Goal: Task Accomplishment & Management: Use online tool/utility

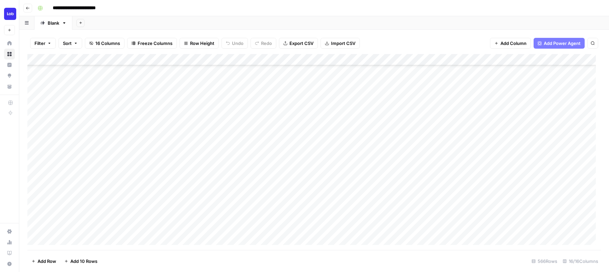
scroll to position [127, 0]
click at [367, 208] on div "Add Column" at bounding box center [313, 152] width 573 height 196
click at [369, 219] on div "Add Column" at bounding box center [313, 152] width 573 height 196
click at [367, 231] on div "Add Column" at bounding box center [313, 152] width 573 height 196
click at [368, 241] on div "Add Column" at bounding box center [313, 152] width 573 height 196
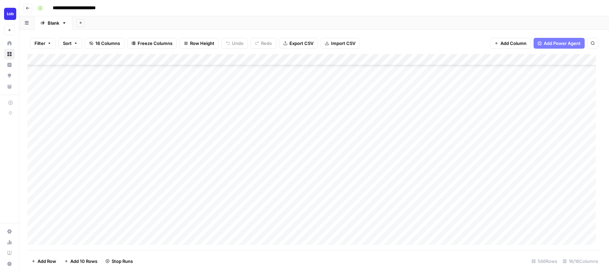
scroll to position [202, 0]
click at [366, 179] on div "Add Column" at bounding box center [313, 152] width 573 height 196
click at [368, 191] on div "Add Column" at bounding box center [313, 152] width 573 height 196
click at [408, 60] on div "Add Column" at bounding box center [313, 152] width 573 height 196
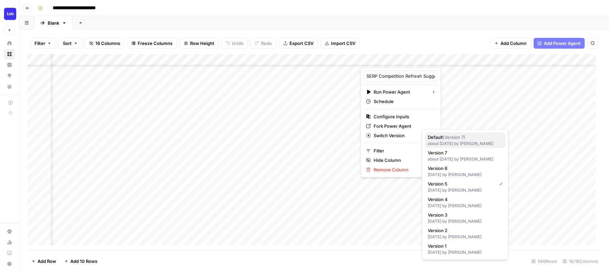
click at [485, 138] on span "Default ( Version 7 )" at bounding box center [464, 137] width 72 height 7
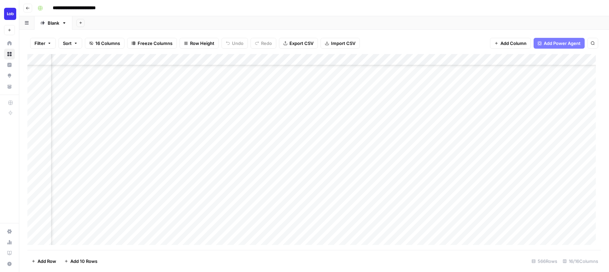
click at [405, 58] on div "Add Column" at bounding box center [313, 152] width 573 height 196
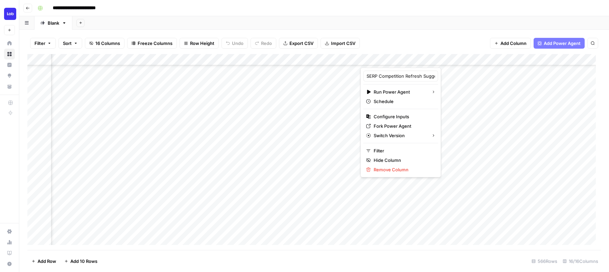
click at [166, 58] on div "Add Column" at bounding box center [313, 152] width 573 height 196
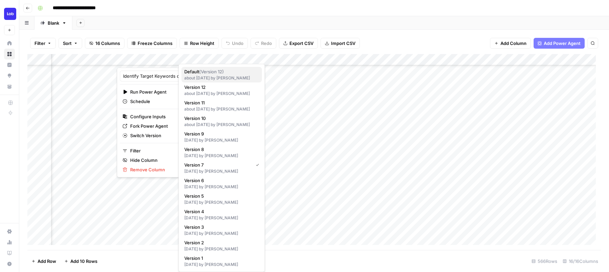
click at [246, 81] on button "Default ( Version 12 ) about 1 month ago by Gustaf Gyllensporre" at bounding box center [222, 75] width 80 height 16
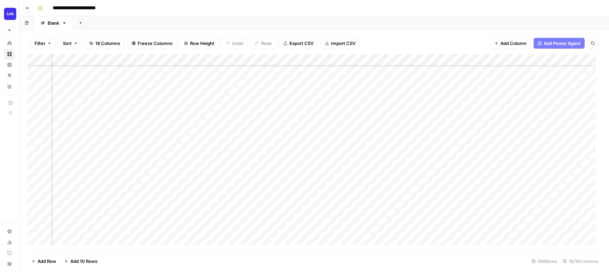
click at [391, 134] on div "Add Column" at bounding box center [313, 152] width 573 height 196
click at [417, 132] on div "Add Column" at bounding box center [313, 152] width 573 height 196
click at [290, 133] on div "Add Column" at bounding box center [313, 152] width 573 height 196
click at [588, 59] on div "Add Column" at bounding box center [313, 152] width 573 height 196
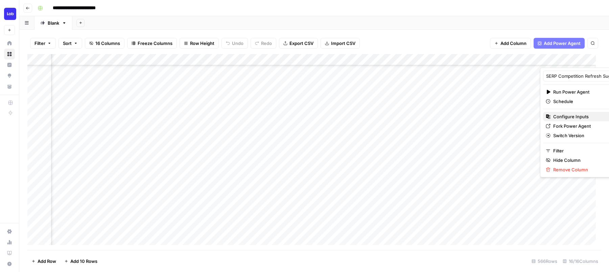
click at [576, 115] on span "Configure Inputs" at bounding box center [582, 116] width 59 height 7
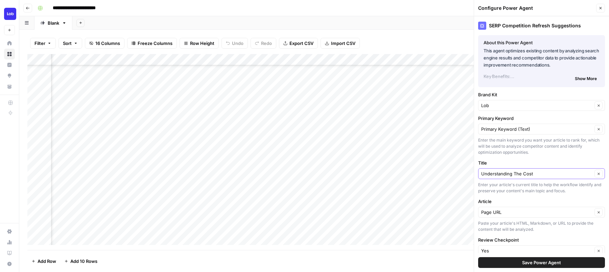
click at [594, 175] on button "Clear" at bounding box center [598, 174] width 8 height 8
click at [544, 173] on input "Title" at bounding box center [537, 173] width 113 height 7
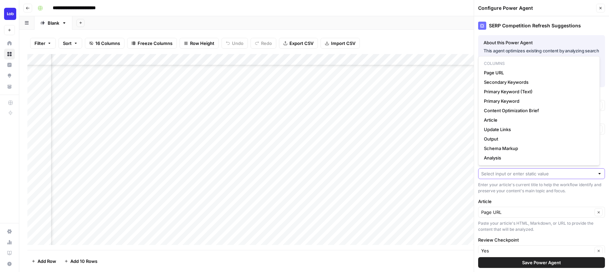
paste input "State of Direct Mail Marketing in the Finance and Banking Industry"
type input "State of Direct Mail Marketing in the Finance and Banking Industry"
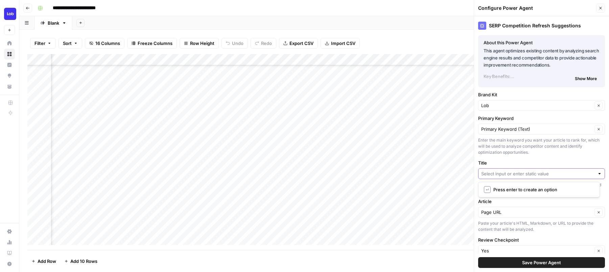
scroll to position [0, 0]
type input "State of Direct Mail Marketing in the Finance and Banking Industry"
click at [547, 266] on span "Save Power Agent" at bounding box center [541, 262] width 39 height 7
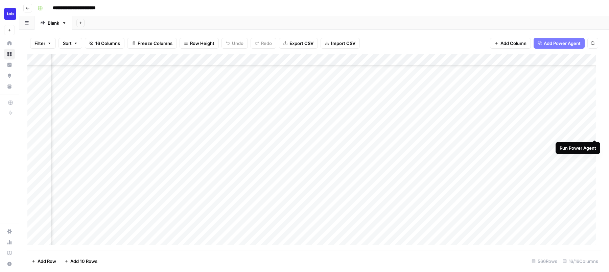
click at [594, 133] on div "Add Column" at bounding box center [313, 152] width 573 height 196
click at [458, 60] on div "Add Column" at bounding box center [313, 152] width 573 height 196
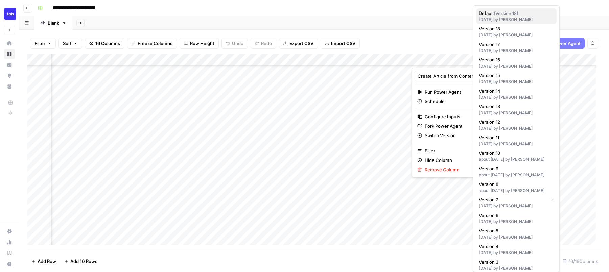
click at [525, 16] on span "Default ( Version 18 )" at bounding box center [515, 13] width 72 height 7
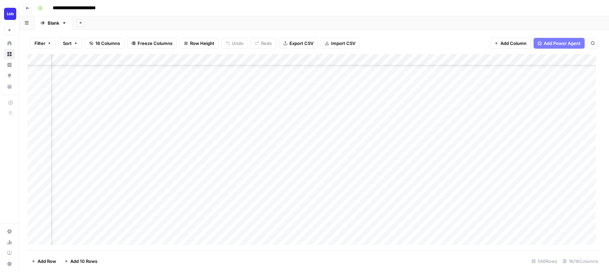
click at [579, 61] on div "Add Column" at bounding box center [313, 152] width 573 height 196
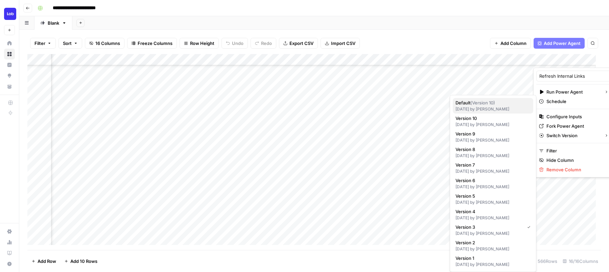
click at [498, 103] on span "Default ( Version 10 )" at bounding box center [491, 102] width 72 height 7
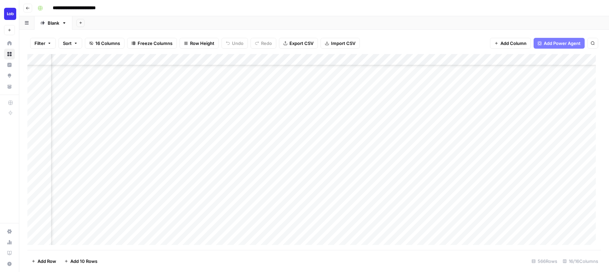
scroll to position [202, 589]
click at [412, 59] on div "Add Column" at bounding box center [313, 152] width 573 height 196
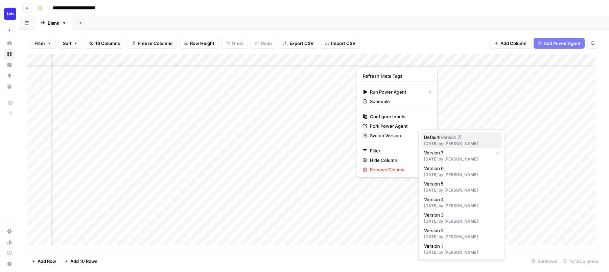
click at [445, 141] on div "4 months ago by Justina Breen" at bounding box center [461, 144] width 75 height 6
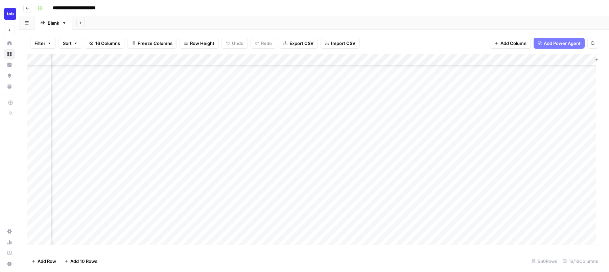
scroll to position [202, 799]
click at [420, 61] on div "Add Column" at bounding box center [313, 152] width 573 height 196
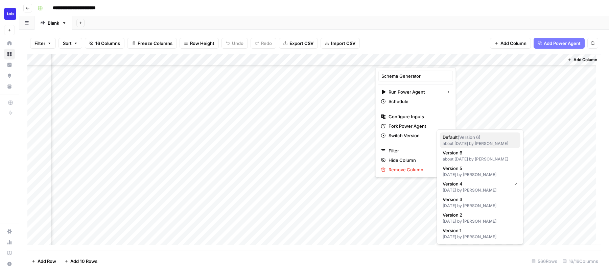
click at [443, 141] on div "about 2 months ago by Amr Shafik" at bounding box center [479, 144] width 75 height 6
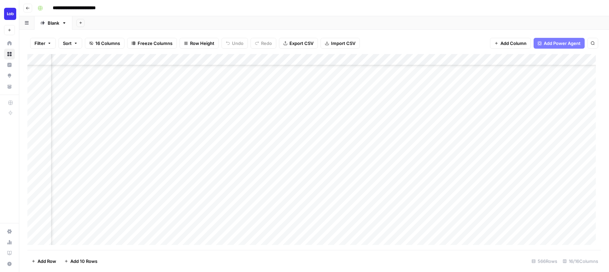
scroll to position [202, 231]
click at [404, 132] on div "Add Column" at bounding box center [313, 152] width 573 height 196
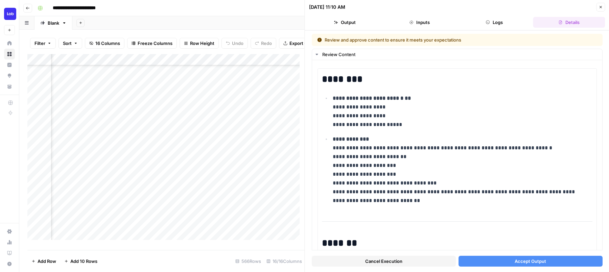
click at [490, 262] on button "Accept Output" at bounding box center [530, 261] width 144 height 11
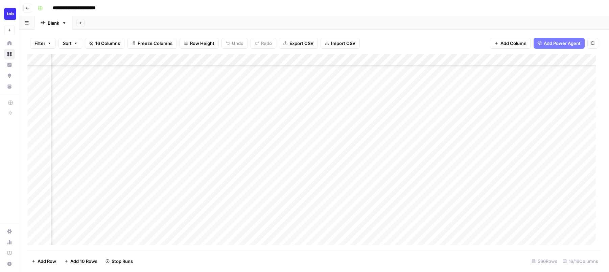
scroll to position [202, 0]
click at [331, 144] on div "Add Column" at bounding box center [313, 152] width 573 height 196
click at [333, 58] on div "Add Column" at bounding box center [313, 152] width 573 height 196
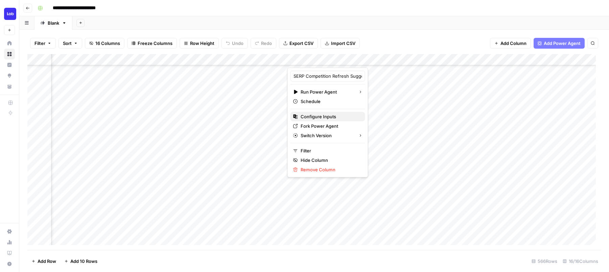
click at [310, 119] on span "Configure Inputs" at bounding box center [330, 116] width 59 height 7
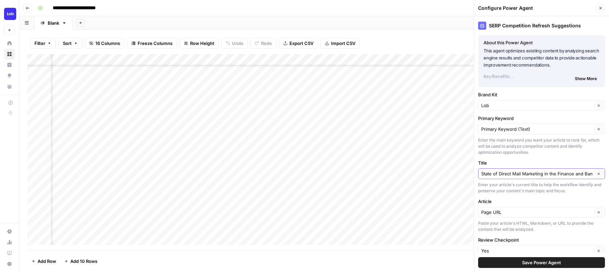
click at [597, 175] on icon "button" at bounding box center [599, 174] width 4 height 4
click at [539, 170] on input "Title" at bounding box center [537, 173] width 113 height 7
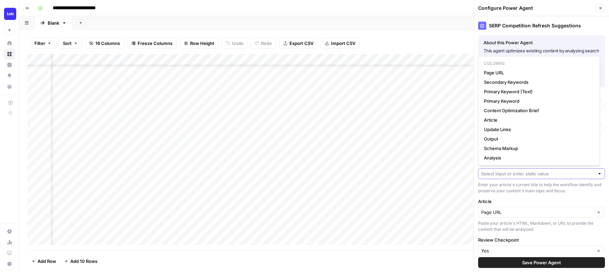
paste input "Unlocking the Power of UTM Parameters in Direct Mail Marketing"
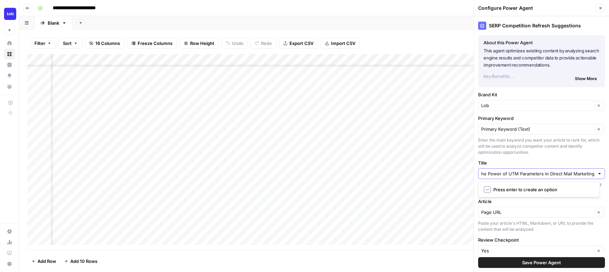
type input "Unlocking the Power of UTM Parameters in Direct Mail Marketing"
click at [560, 168] on div "Title Enter your article's current title to help the workflow identify and pres…" at bounding box center [541, 177] width 127 height 34
click at [556, 173] on input "Title" at bounding box center [537, 173] width 113 height 7
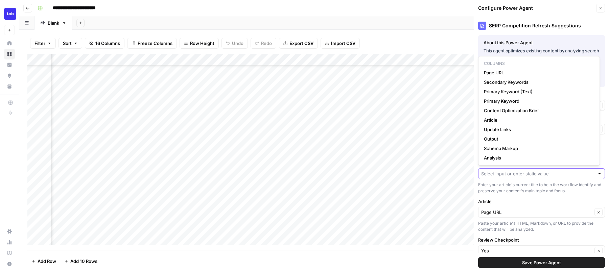
paste input "Unlocking the Power of UTM Parameters in Direct Mail Marketing"
type input "Unlocking the Power of UTM Parameters in Direct Mail Marketing"
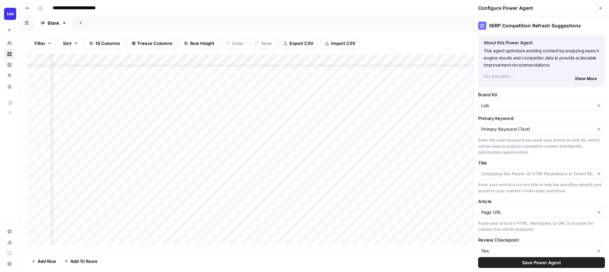
type input "Unlocking the Power of UTM Parameters in Direct Mail Marketing"
click at [547, 263] on span "Save Power Agent" at bounding box center [541, 262] width 39 height 7
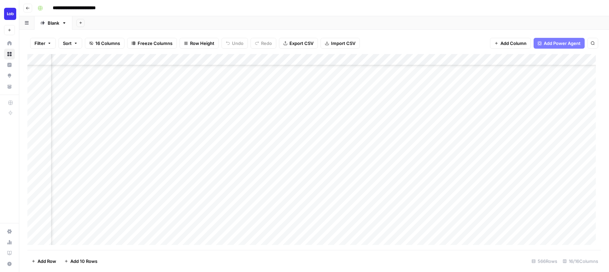
click at [316, 143] on div "Add Column" at bounding box center [313, 152] width 573 height 196
click at [439, 134] on div "Add Column" at bounding box center [313, 152] width 573 height 196
click at [385, 60] on div "Add Column" at bounding box center [313, 152] width 573 height 196
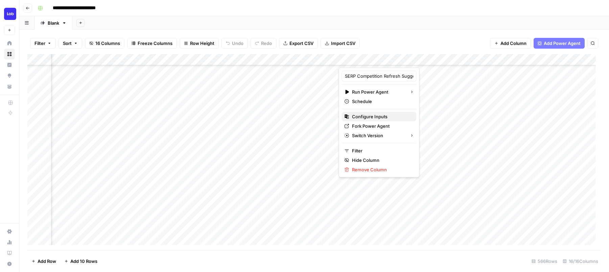
click at [366, 118] on span "Configure Inputs" at bounding box center [381, 116] width 59 height 7
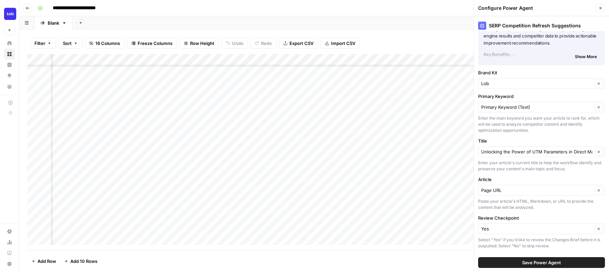
scroll to position [33, 0]
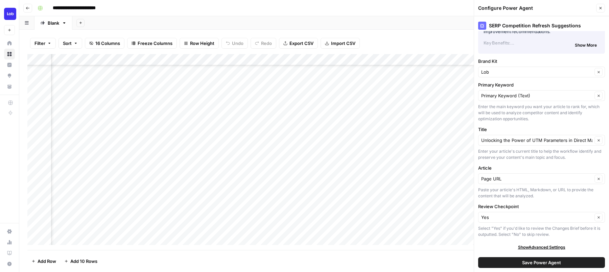
click at [602, 7] on button "Close" at bounding box center [600, 8] width 9 height 9
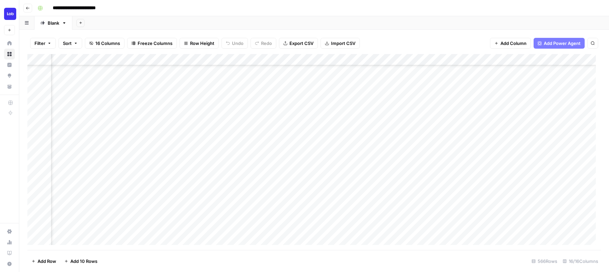
scroll to position [202, 379]
click at [474, 133] on div "Add Column" at bounding box center [313, 152] width 573 height 196
click at [598, 246] on icon "close" at bounding box center [598, 245] width 3 height 3
click at [474, 133] on div "Add Column" at bounding box center [313, 152] width 573 height 196
click at [600, 246] on icon "close" at bounding box center [598, 245] width 3 height 3
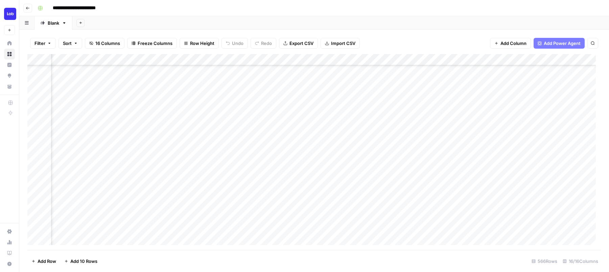
click at [491, 60] on div "Add Column" at bounding box center [313, 152] width 573 height 196
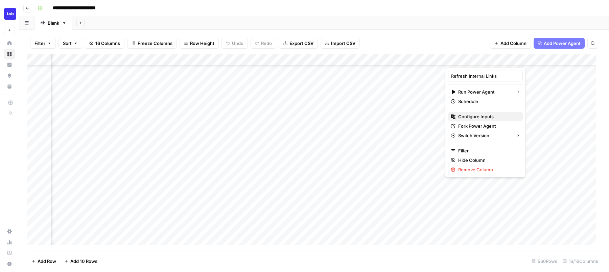
click at [471, 116] on span "Configure Inputs" at bounding box center [487, 116] width 59 height 7
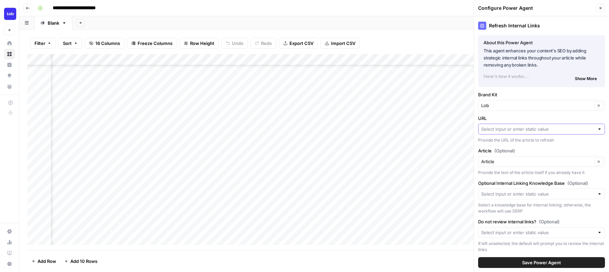
click at [486, 129] on input "URL" at bounding box center [537, 129] width 113 height 7
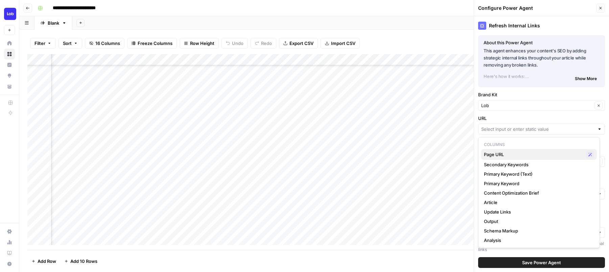
click at [500, 155] on span "Page URL" at bounding box center [533, 154] width 99 height 7
type input "Page URL"
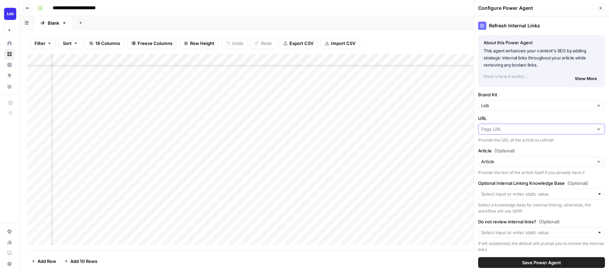
click at [533, 129] on input "URL" at bounding box center [536, 129] width 111 height 7
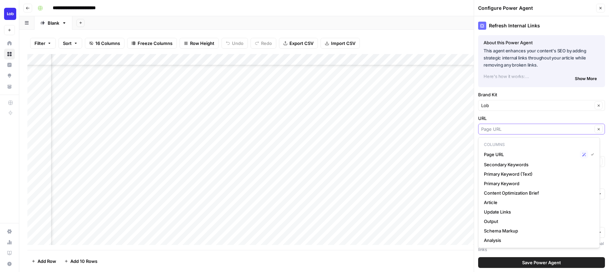
click at [497, 132] on input "URL" at bounding box center [536, 129] width 111 height 7
type input "Page URL"
click at [535, 93] on label "Brand Kit" at bounding box center [541, 94] width 127 height 7
click at [535, 102] on input "Lob" at bounding box center [536, 105] width 111 height 7
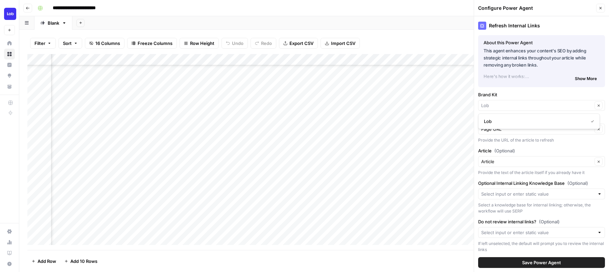
type input "Lob"
click at [538, 94] on label "Brand Kit" at bounding box center [541, 94] width 127 height 7
click at [538, 102] on input "Lob" at bounding box center [536, 105] width 111 height 7
type input "Lob"
click at [538, 94] on label "Brand Kit" at bounding box center [541, 94] width 127 height 7
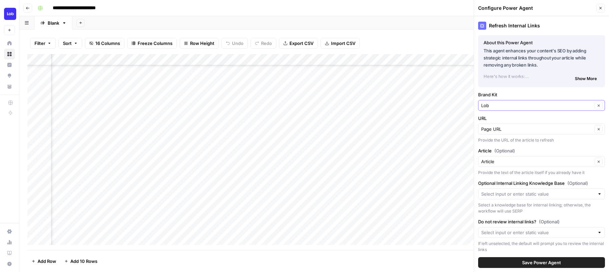
click at [538, 102] on input "Lob" at bounding box center [536, 105] width 111 height 7
type input "Lob"
click at [592, 194] on div at bounding box center [541, 194] width 127 height 11
click at [597, 194] on div at bounding box center [599, 194] width 5 height 7
click at [575, 211] on span "Lob Knowledge Base" at bounding box center [537, 210] width 107 height 7
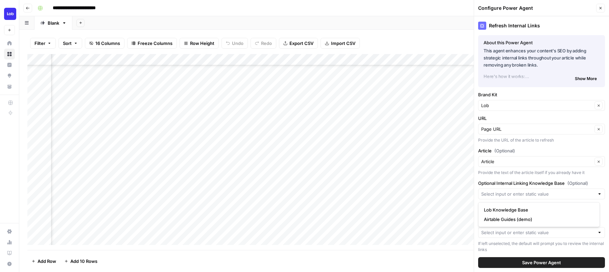
type input "Lob Knowledge Base"
click at [590, 232] on div at bounding box center [541, 232] width 127 height 11
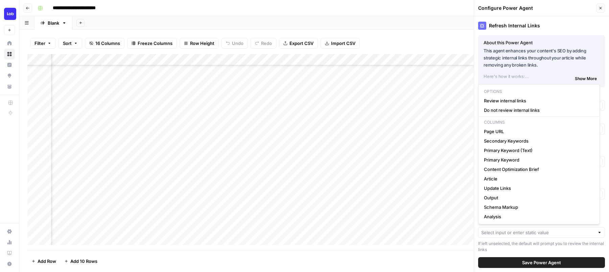
click at [564, 248] on div "If left unselected, the default will prompt you to review the internal links" at bounding box center [541, 247] width 127 height 12
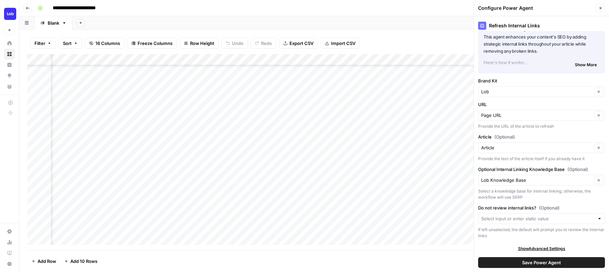
scroll to position [0, 0]
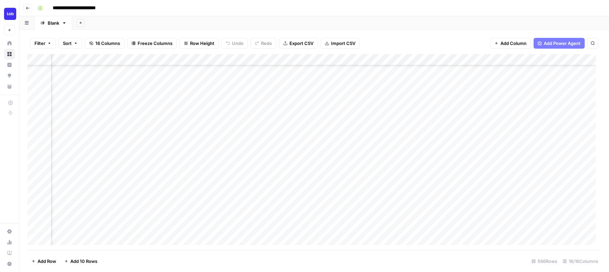
scroll to position [202, 379]
click at [492, 59] on div "Add Column" at bounding box center [313, 152] width 573 height 196
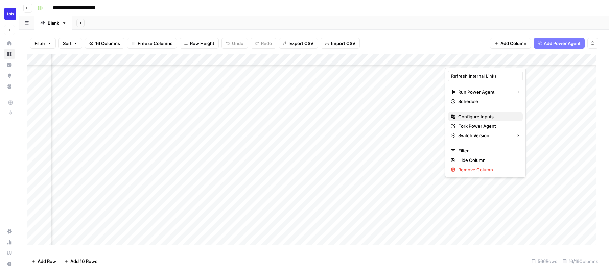
click at [471, 116] on span "Configure Inputs" at bounding box center [487, 116] width 59 height 7
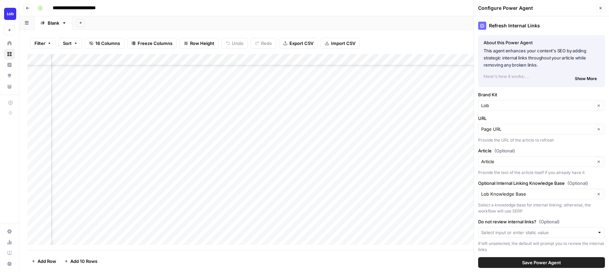
click at [549, 261] on span "Save Power Agent" at bounding box center [541, 262] width 39 height 7
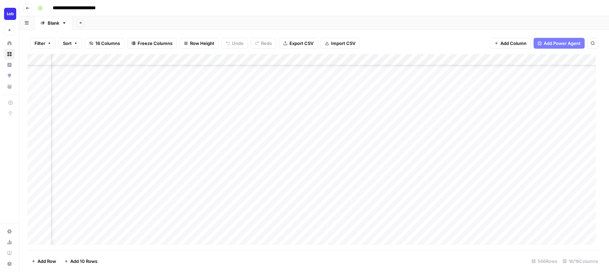
click at [476, 133] on div "Add Column" at bounding box center [313, 152] width 573 height 196
click at [254, 144] on div "Add Column" at bounding box center [313, 152] width 573 height 196
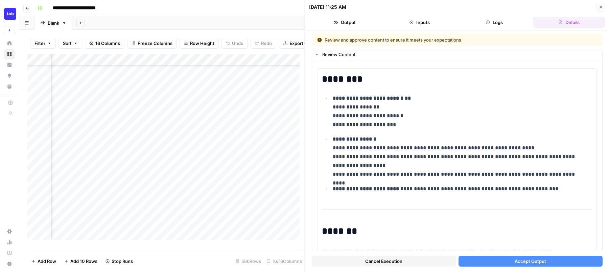
click at [479, 261] on button "Accept Output" at bounding box center [530, 261] width 144 height 11
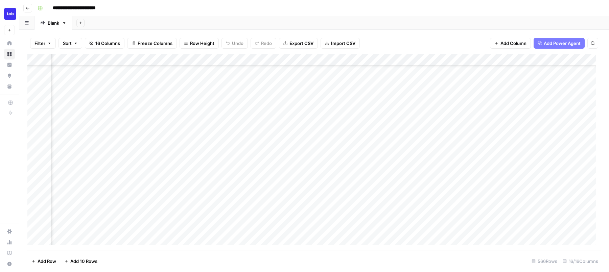
scroll to position [202, 339]
click at [409, 61] on div "Add Column" at bounding box center [313, 152] width 573 height 196
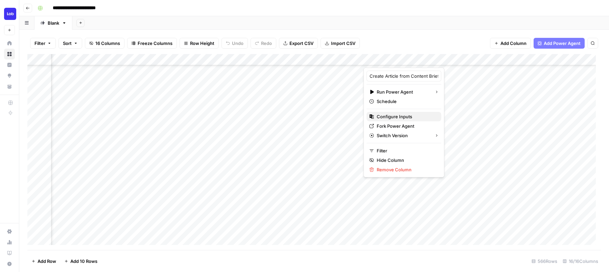
click at [398, 118] on span "Configure Inputs" at bounding box center [406, 116] width 59 height 7
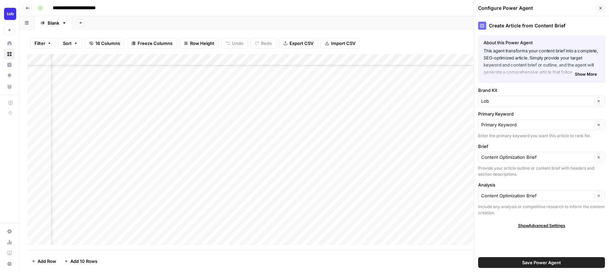
click at [599, 8] on icon "button" at bounding box center [600, 8] width 4 height 4
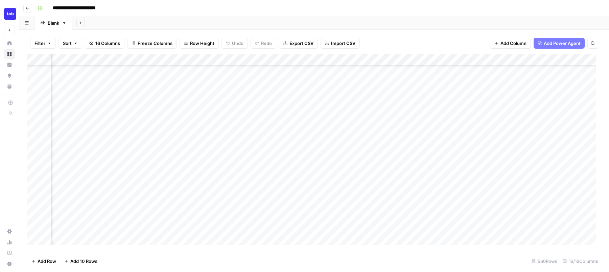
click at [393, 144] on div "Add Column" at bounding box center [313, 152] width 573 height 196
click at [331, 156] on div "Add Column" at bounding box center [313, 152] width 573 height 196
click at [389, 58] on div "Add Column" at bounding box center [313, 152] width 573 height 196
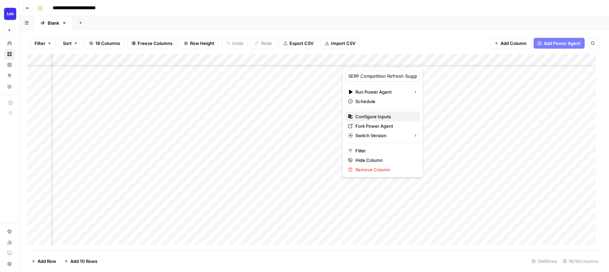
click at [367, 117] on span "Configure Inputs" at bounding box center [384, 116] width 59 height 7
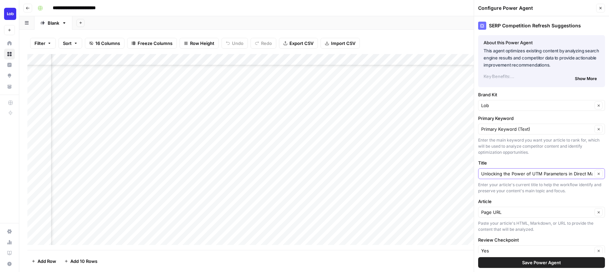
click at [597, 174] on icon "button" at bounding box center [599, 174] width 4 height 4
click at [559, 170] on input "Title" at bounding box center [537, 173] width 113 height 7
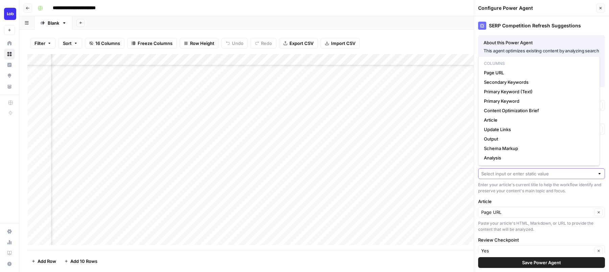
paste input "Why Direct Mail Postcards Are Effective"
type input "Why Direct Mail Postcards Are Effective"
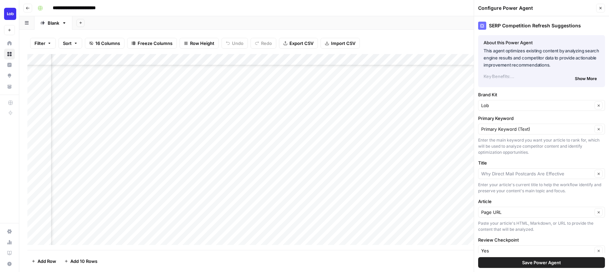
type input "Why Direct Mail Postcards Are Effective"
click at [552, 263] on span "Save Power Agent" at bounding box center [541, 262] width 39 height 7
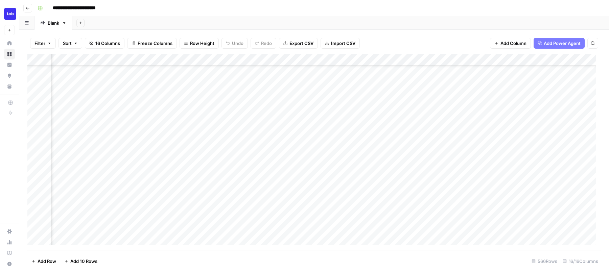
click at [374, 156] on div "Add Column" at bounding box center [313, 152] width 573 height 196
click at [423, 172] on div "Add Column" at bounding box center [313, 152] width 573 height 196
click at [505, 148] on div "Add Column" at bounding box center [313, 152] width 573 height 196
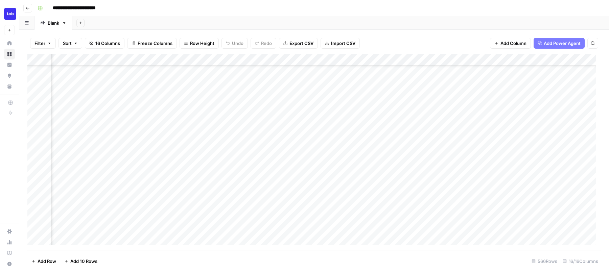
click at [550, 138] on div "Add Column" at bounding box center [313, 152] width 573 height 196
click at [202, 56] on div "Add Column" at bounding box center [313, 152] width 573 height 196
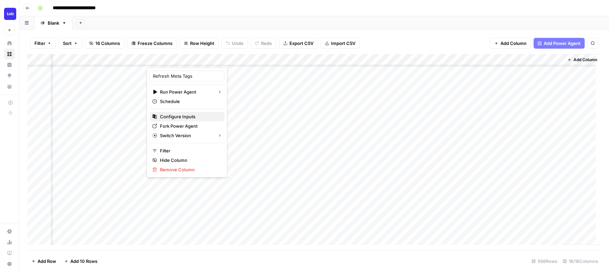
click at [189, 115] on span "Configure Inputs" at bounding box center [189, 116] width 59 height 7
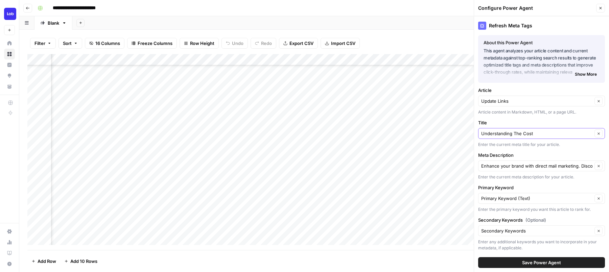
click at [594, 136] on button "Clear" at bounding box center [598, 133] width 8 height 8
click at [550, 132] on input "Title" at bounding box center [537, 133] width 113 height 7
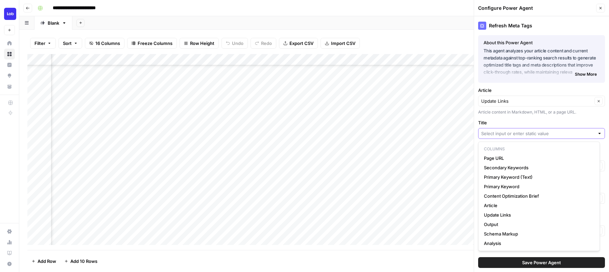
paste input "2024 Direct Mail Marketing Trends in Finance &amp; Banking | Lob"
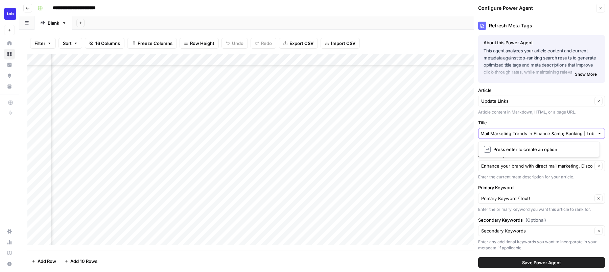
click at [558, 133] on input "2024 Direct Mail Marketing Trends in Finance &amp; Banking | Lob" at bounding box center [537, 133] width 113 height 7
type input "2024 Direct Mail Marketing Trends in Finance & Banking | Lob"
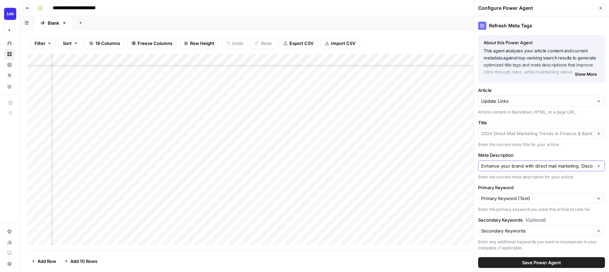
type input "2024 Direct Mail Marketing Trends in Finance & Banking | Lob"
click at [597, 165] on icon "button" at bounding box center [599, 166] width 4 height 4
click at [541, 163] on input "Meta Description" at bounding box center [537, 166] width 113 height 7
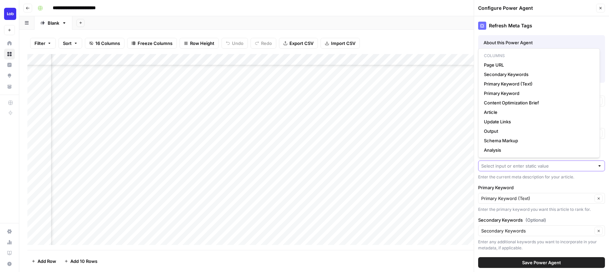
paste input "Discover the latest trends in direct mail marketing for financial services. Lea…"
type input "Discover the latest trends in direct mail marketing for financial services. Lea…"
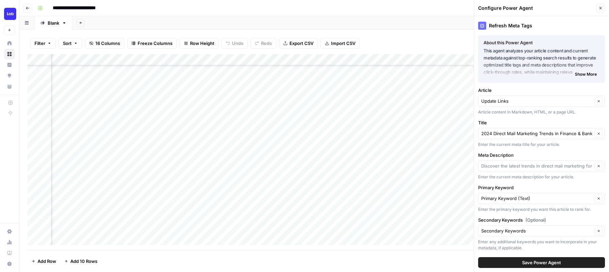
type input "Discover the latest trends in direct mail marketing for financial services. Lea…"
click at [546, 261] on span "Save Power Agent" at bounding box center [541, 262] width 39 height 7
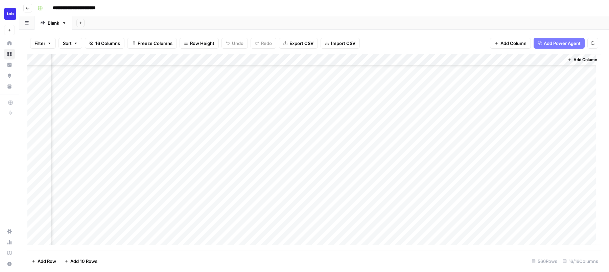
click at [181, 138] on div "Add Column" at bounding box center [313, 152] width 573 height 196
click at [404, 138] on div "Add Column" at bounding box center [313, 152] width 573 height 196
click at [542, 59] on div "Add Column" at bounding box center [313, 152] width 573 height 196
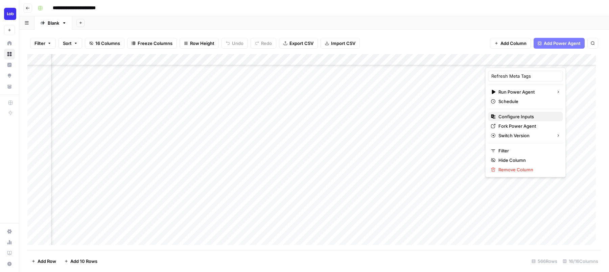
click at [510, 115] on span "Configure Inputs" at bounding box center [527, 116] width 59 height 7
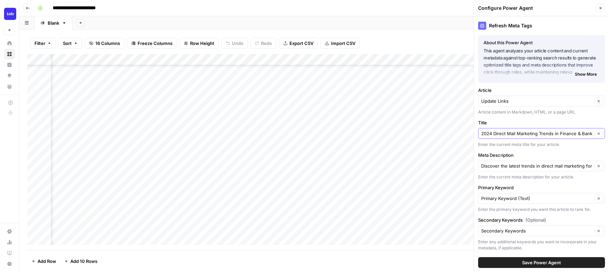
click at [597, 135] on icon "button" at bounding box center [599, 134] width 4 height 4
click at [558, 135] on input "Title" at bounding box center [537, 133] width 113 height 7
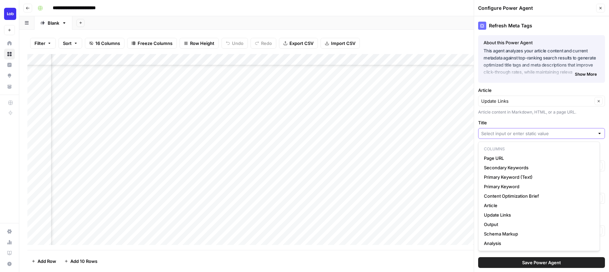
paste input "The Power of UTM Parameters in Direct Mail Marketing"
type input "The Power of UTM Parameters in Direct Mail Marketing"
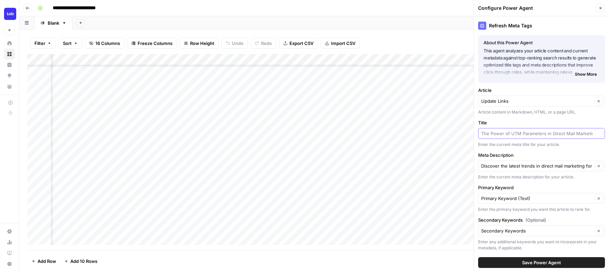
scroll to position [0, 0]
type input "The Power of UTM Parameters in Direct Mail Marketing"
click at [597, 166] on icon "button" at bounding box center [599, 166] width 4 height 4
click at [527, 165] on input "Meta Description" at bounding box center [537, 166] width 113 height 7
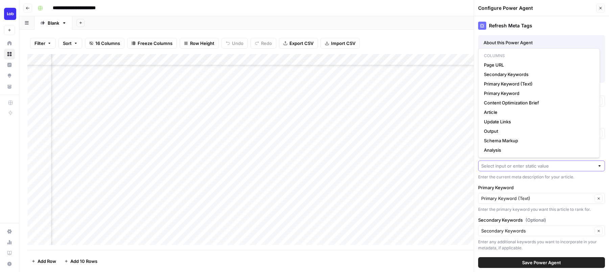
paste input "Learn more about using UTM parameters in your marketing campaigns to better ana…"
type input "Learn more about using UTM parameters in your marketing campaigns to better ana…"
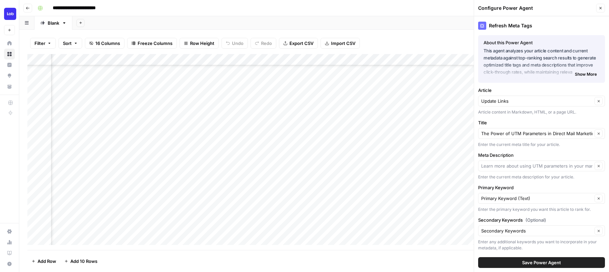
type input "Learn more about using UTM parameters in your marketing campaigns to better ana…"
click at [537, 266] on button "Save Power Agent" at bounding box center [541, 262] width 127 height 11
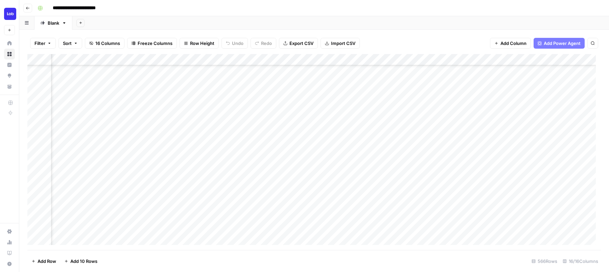
click at [520, 150] on div "Add Column" at bounding box center [313, 152] width 573 height 196
click at [174, 161] on div "Add Column" at bounding box center [313, 152] width 573 height 196
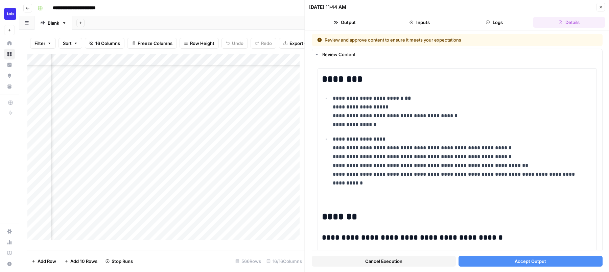
click at [514, 259] on span "Accept Output" at bounding box center [529, 261] width 31 height 7
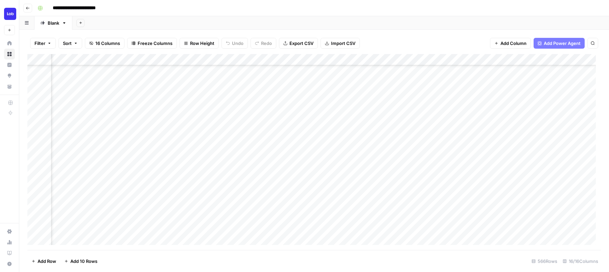
scroll to position [196, 393]
click at [340, 161] on div "Add Column" at bounding box center [313, 152] width 573 height 196
click at [329, 172] on div "Add Column" at bounding box center [313, 152] width 573 height 196
click at [536, 173] on div "Add Column" at bounding box center [313, 152] width 573 height 196
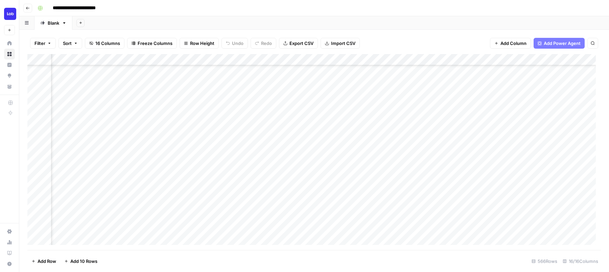
scroll to position [196, 168]
click at [459, 60] on div "Add Column" at bounding box center [313, 152] width 573 height 196
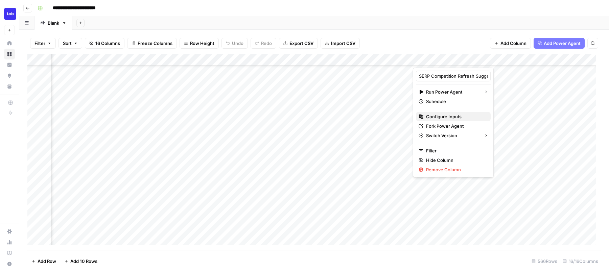
click at [440, 116] on span "Configure Inputs" at bounding box center [455, 116] width 59 height 7
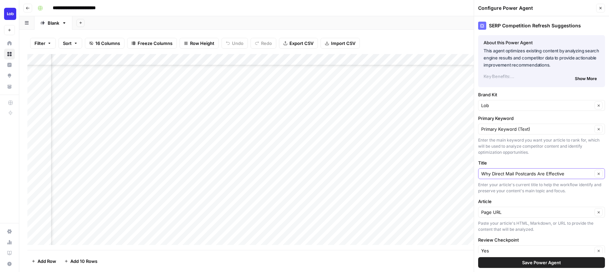
click at [597, 174] on icon "button" at bounding box center [599, 174] width 4 height 4
click at [556, 172] on input "Title" at bounding box center [537, 173] width 113 height 7
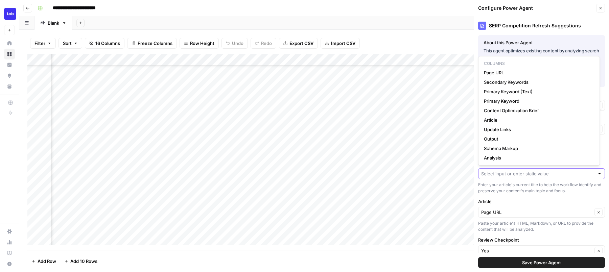
paste input "5 Trigger-Based Direct Mail Marketing Examples"
type input "5 Trigger-Based Direct Mail Marketing Examples"
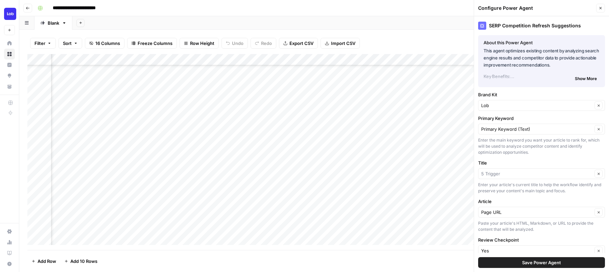
type input "5 Trigger"
click at [597, 176] on button "Clear" at bounding box center [598, 174] width 8 height 8
click at [569, 179] on div "Title Enter your article's current title to help the workflow identify and pres…" at bounding box center [541, 177] width 127 height 34
click at [568, 172] on input "Title" at bounding box center [537, 173] width 113 height 7
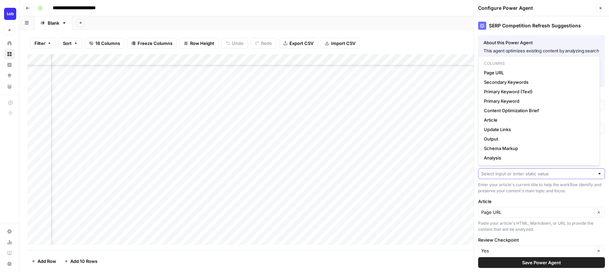
paste input "5 Trigger-Based Direct Mail Marketing Examples"
type input "5 Trigger-Based Direct Mail Marketing Examples"
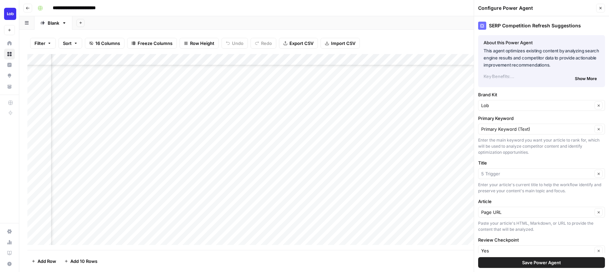
type input "5 Trigger"
click at [564, 265] on button "Save Power Agent" at bounding box center [541, 262] width 127 height 11
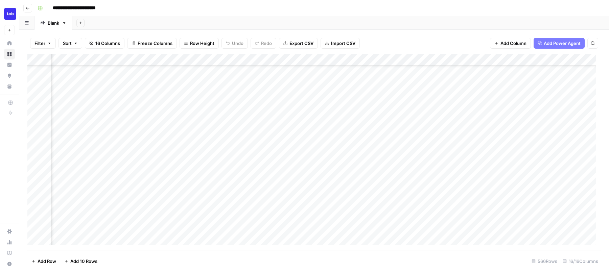
click at [437, 172] on div "Add Column" at bounding box center [313, 152] width 573 height 196
drag, startPoint x: 441, startPoint y: 172, endPoint x: 442, endPoint y: 168, distance: 4.1
click at [442, 168] on div "Add Column" at bounding box center [313, 152] width 573 height 196
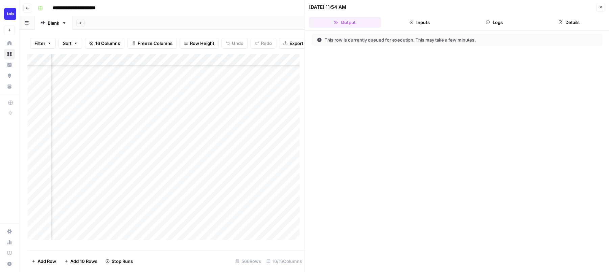
click at [602, 7] on button "Close" at bounding box center [600, 7] width 9 height 9
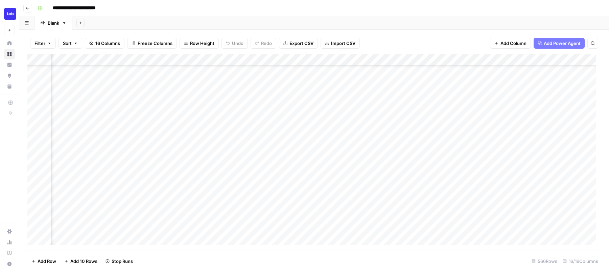
click at [484, 183] on div "Add Column" at bounding box center [313, 152] width 573 height 196
click at [441, 149] on div "Add Column" at bounding box center [313, 152] width 573 height 196
click at [349, 160] on div "Add Column" at bounding box center [313, 152] width 573 height 196
click at [341, 164] on div "Add Column" at bounding box center [313, 152] width 573 height 196
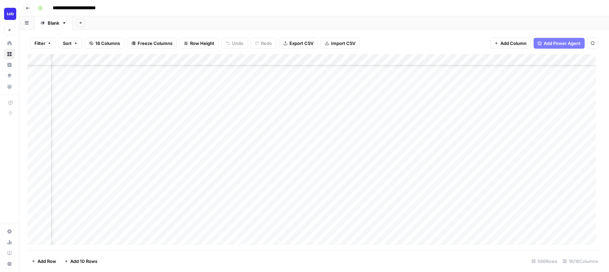
scroll to position [196, 327]
click at [527, 161] on div "Add Column" at bounding box center [313, 152] width 573 height 196
click at [465, 174] on div "Add Column" at bounding box center [313, 152] width 573 height 196
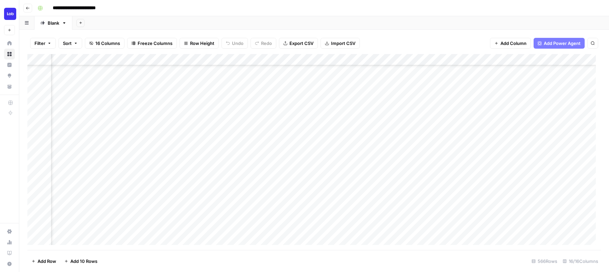
click at [494, 159] on div "Add Column" at bounding box center [313, 152] width 573 height 196
click at [558, 161] on div "Add Column" at bounding box center [313, 152] width 573 height 196
click at [425, 59] on div "Add Column" at bounding box center [313, 152] width 573 height 196
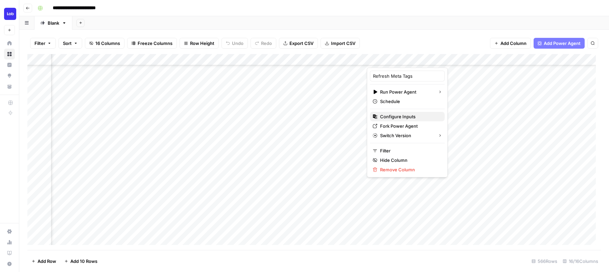
click at [405, 119] on span "Configure Inputs" at bounding box center [409, 116] width 59 height 7
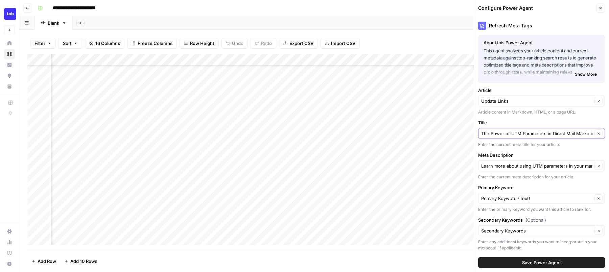
click at [597, 134] on icon "button" at bounding box center [598, 134] width 2 height 2
click at [562, 134] on input "Title" at bounding box center [537, 133] width 113 height 7
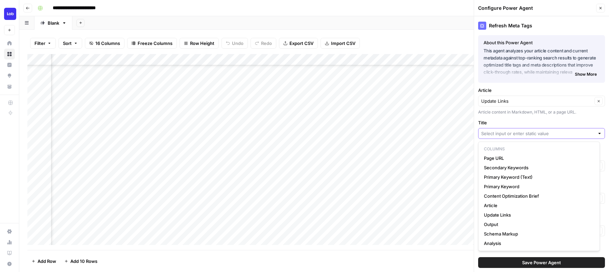
paste input "Why Direct Mail Postcards Are Effective"
type input "Why Direct Mail Postcards Are Effective"
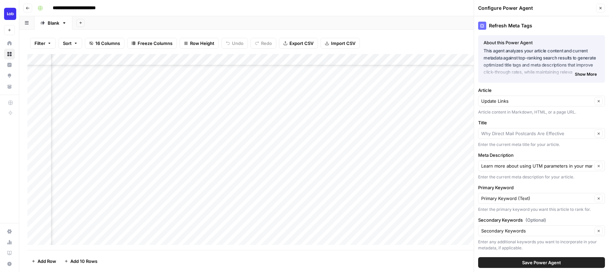
type input "Why Direct Mail Postcards Are Effective"
click at [597, 167] on icon "button" at bounding box center [599, 166] width 4 height 4
click at [561, 165] on input "Meta Description" at bounding box center [537, 166] width 113 height 7
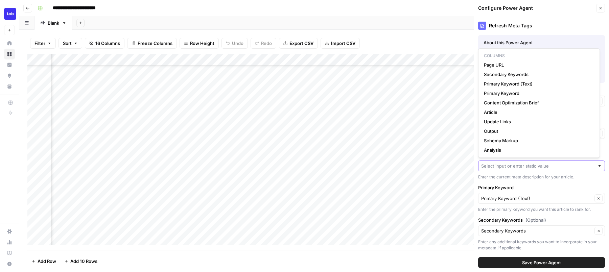
paste input "Discover the power of direct mail postcards to boost your marketing impact. The…"
type input "Discover the power of direct mail postcards to boost your marketing impact. The…"
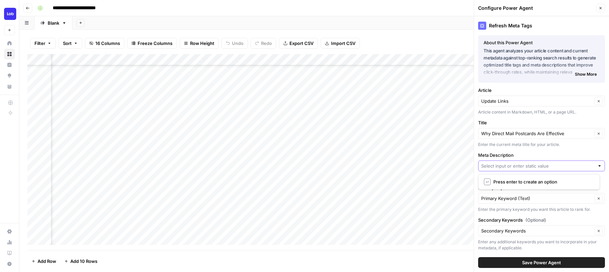
scroll to position [0, 0]
type input "Discover the power of direct mail postcards to boost your marketing impact. The…"
click at [546, 262] on span "Save Power Agent" at bounding box center [541, 262] width 39 height 7
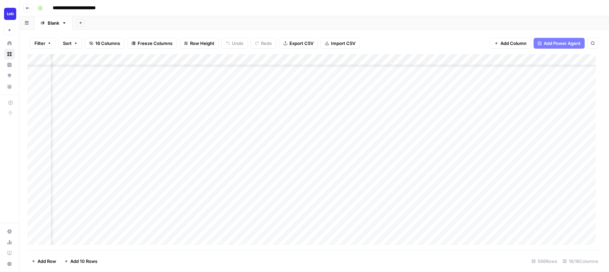
click at [403, 162] on div "Add Column" at bounding box center [313, 152] width 573 height 196
click at [404, 162] on div "Add Column" at bounding box center [313, 152] width 573 height 196
click at [410, 172] on div "Add Column" at bounding box center [313, 152] width 573 height 196
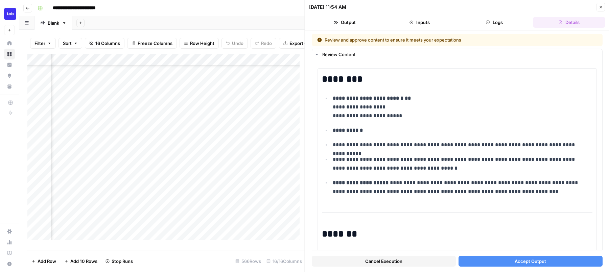
click at [468, 263] on button "Accept Output" at bounding box center [530, 261] width 144 height 11
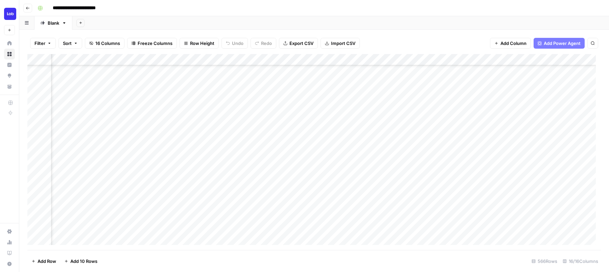
click at [506, 172] on div "Add Column" at bounding box center [313, 152] width 573 height 196
click at [262, 184] on div "Add Column" at bounding box center [313, 152] width 573 height 196
click at [557, 59] on div "Add Column" at bounding box center [313, 152] width 573 height 196
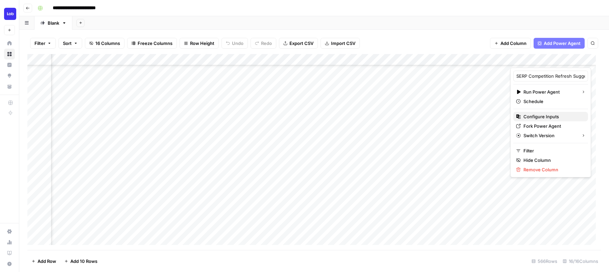
click at [533, 113] on button "Configure Inputs" at bounding box center [550, 116] width 75 height 9
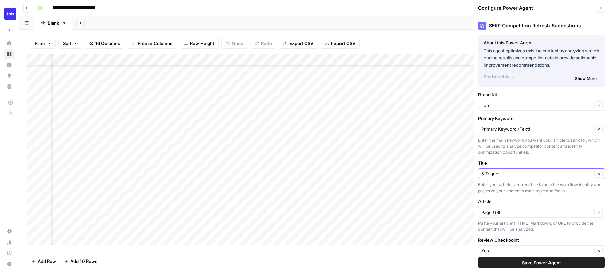
click at [594, 175] on button "Clear" at bounding box center [598, 174] width 8 height 8
click at [550, 176] on input "Title" at bounding box center [537, 173] width 113 height 7
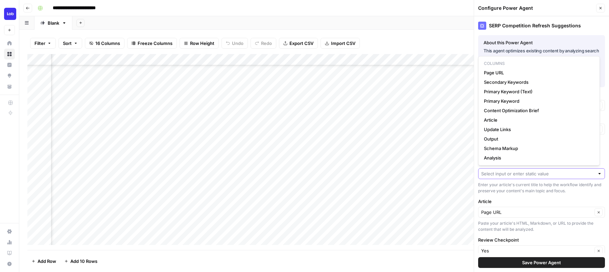
paste input "6 Things To Think About Before Retargeting Anonymous Website Visitors"
type input "6 Things To Think About Before Retargeting Anonymous Website Visitors"
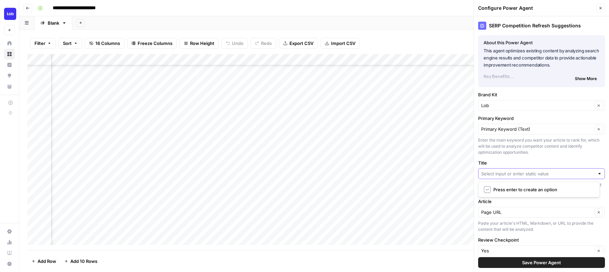
scroll to position [0, 0]
type input "6 Things To Think About Before Retargeting Anonymous Website Visitors"
click at [578, 261] on button "Save Power Agent" at bounding box center [541, 262] width 127 height 11
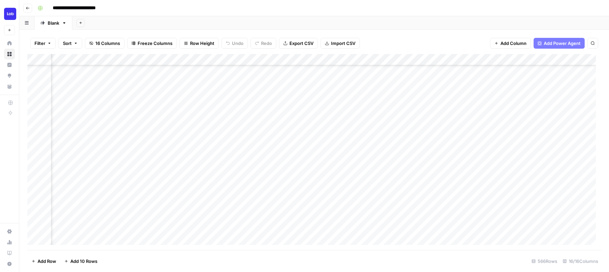
click at [540, 185] on div "Add Column" at bounding box center [313, 152] width 573 height 196
click at [578, 172] on div "Add Column" at bounding box center [313, 152] width 573 height 196
click at [328, 186] on div "Add Column" at bounding box center [313, 152] width 573 height 196
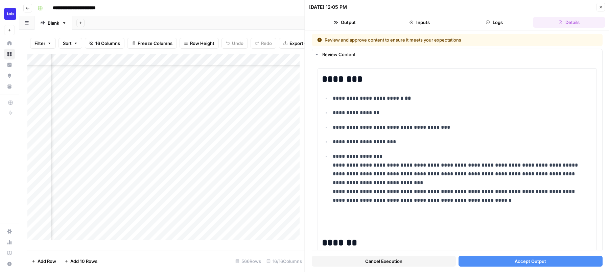
click at [481, 259] on button "Accept Output" at bounding box center [530, 261] width 144 height 11
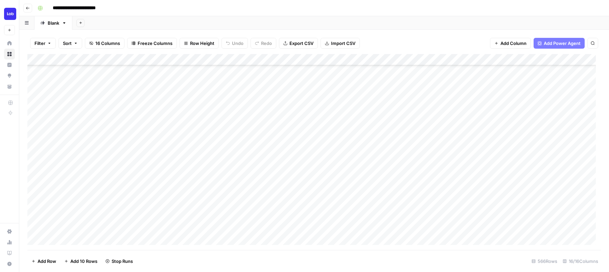
scroll to position [196, 0]
click at [331, 196] on div "Add Column" at bounding box center [313, 152] width 573 height 196
click at [532, 194] on div "Add Column" at bounding box center [313, 152] width 573 height 196
click at [459, 61] on div "Add Column" at bounding box center [313, 152] width 573 height 196
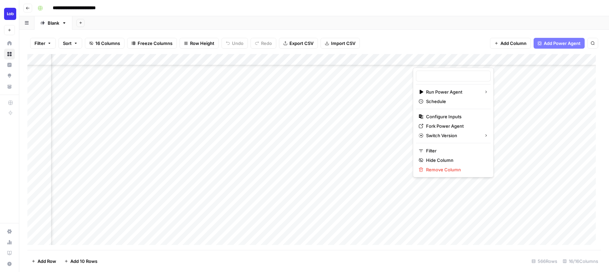
type input "SERP Competition Refresh Suggestions"
click at [456, 119] on span "Configure Inputs" at bounding box center [455, 116] width 59 height 7
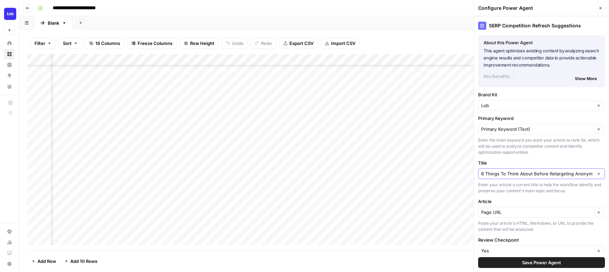
click at [597, 172] on icon "button" at bounding box center [599, 174] width 4 height 4
click at [557, 174] on input "Title" at bounding box center [537, 173] width 113 height 7
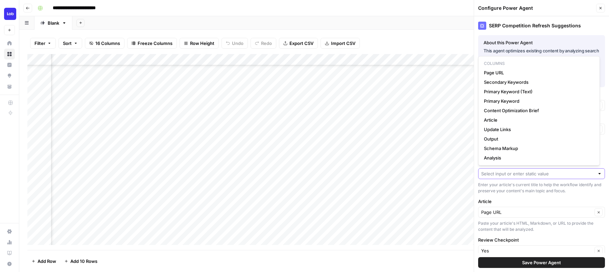
paste input "The Ultimate Guide to Address Verification for Direct Mail"
type input "The Ultimate Guide to Address Verification for Direct Mail"
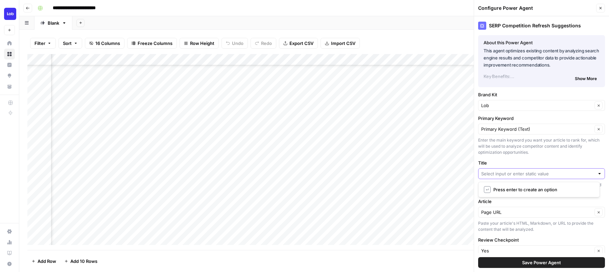
scroll to position [0, 0]
type input "The Ultimate Guide to Address Verification for Direct Mail"
click at [556, 263] on span "Save Power Agent" at bounding box center [541, 262] width 39 height 7
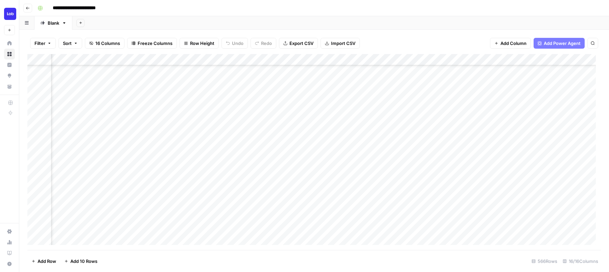
click at [443, 196] on div "Add Column" at bounding box center [313, 152] width 573 height 196
click at [565, 184] on div "Add Column" at bounding box center [313, 152] width 573 height 196
click at [492, 182] on div "Add Column" at bounding box center [313, 152] width 573 height 196
click at [486, 173] on div "Add Column" at bounding box center [313, 152] width 573 height 196
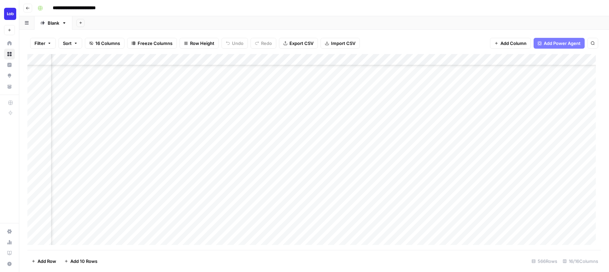
scroll to position [196, 579]
click at [424, 59] on div "Add Column" at bounding box center [313, 152] width 573 height 196
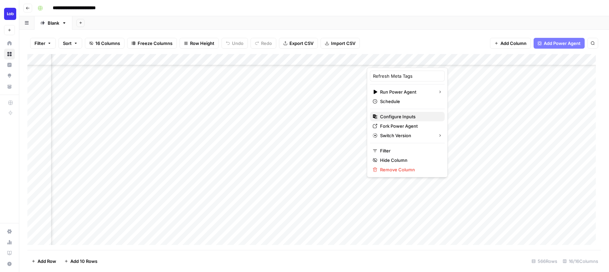
click at [412, 116] on span "Configure Inputs" at bounding box center [409, 116] width 59 height 7
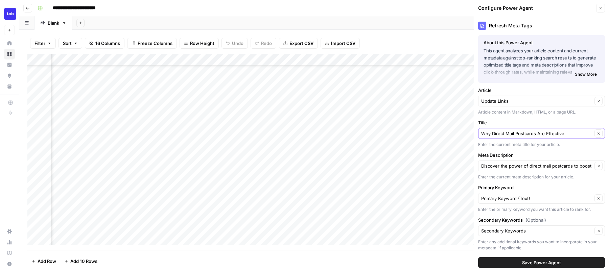
click at [597, 133] on icon "button" at bounding box center [599, 134] width 4 height 4
click at [555, 133] on input "Title" at bounding box center [537, 133] width 113 height 7
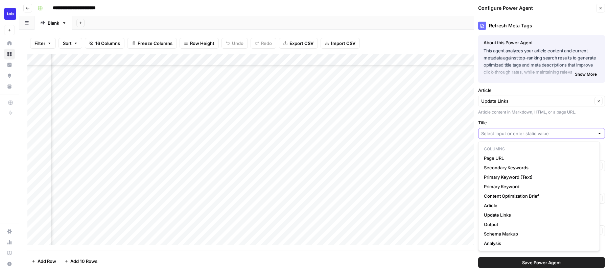
paste input "5 Trigger-Based Direct Mail Marketing Examples"
type input "5 Trigger-Based Direct Mail Marketing Examples"
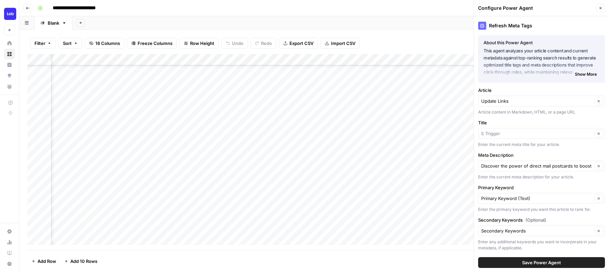
type input "5 Trigger"
click at [596, 166] on span "Clear" at bounding box center [596, 166] width 0 height 0
click at [560, 166] on input "Meta Description" at bounding box center [537, 166] width 113 height 7
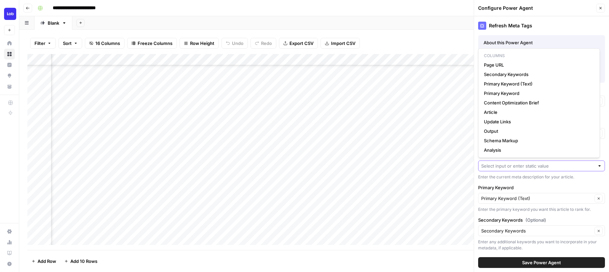
paste input "Learn how to increase response and ROI with these five examples of trigger-base…"
type input "Learn how to increase response and ROI with these five examples of trigger-base…"
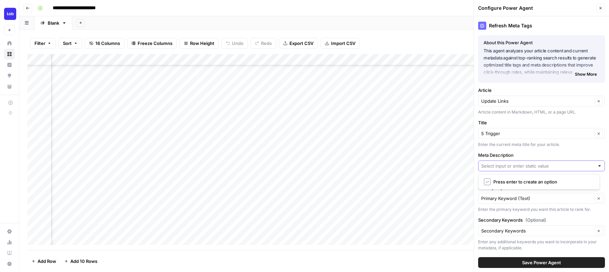
scroll to position [0, 0]
click at [535, 263] on span "Save Power Agent" at bounding box center [541, 262] width 39 height 7
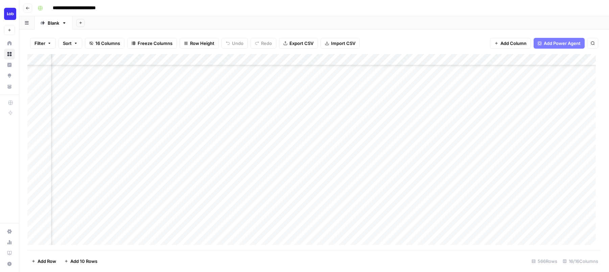
click at [403, 173] on div "Add Column" at bounding box center [313, 152] width 573 height 196
click at [392, 185] on div "Add Column" at bounding box center [313, 152] width 573 height 196
click at [404, 172] on div "Add Column" at bounding box center [313, 152] width 573 height 196
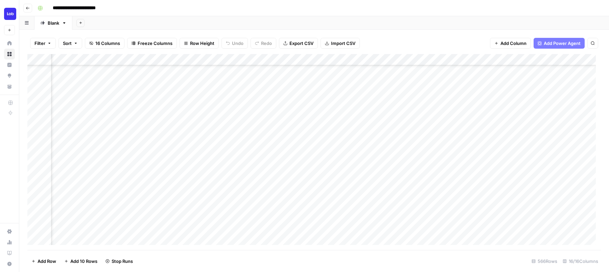
scroll to position [196, 424]
click at [579, 60] on div "Add Column" at bounding box center [313, 152] width 573 height 196
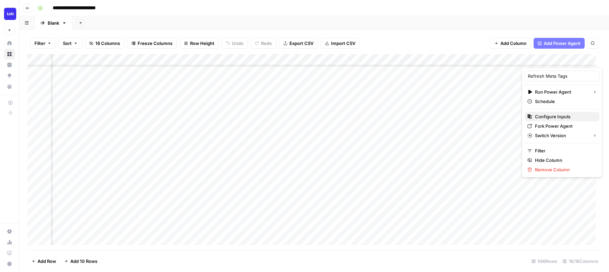
click at [549, 116] on span "Configure Inputs" at bounding box center [564, 116] width 59 height 7
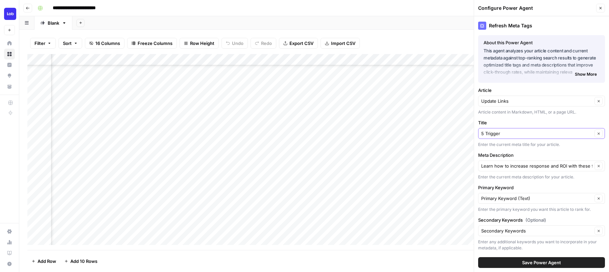
click at [597, 135] on icon "button" at bounding box center [599, 134] width 4 height 4
click at [535, 134] on input "Title" at bounding box center [537, 133] width 113 height 7
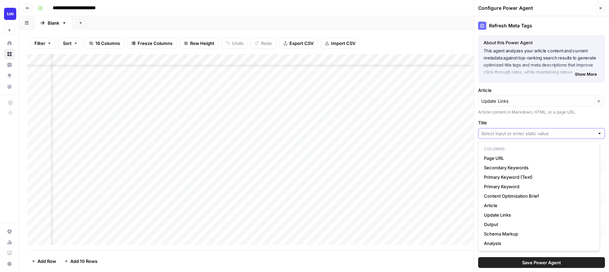
paste input "Retargeting Anonymous Website Visitors with Direct Mail"
type input "Retargeting Anonymous Website Visitors with Direct Mail"
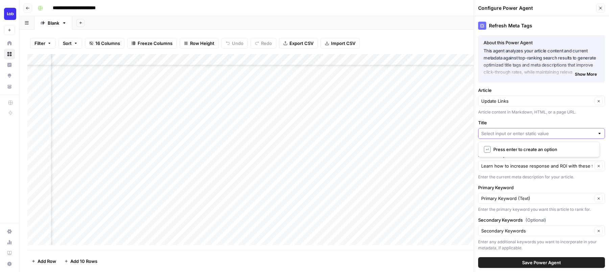
scroll to position [0, 0]
type input "Retargeting Anonymous Website Visitors with Direct Mail"
click at [597, 167] on icon "button" at bounding box center [599, 166] width 4 height 4
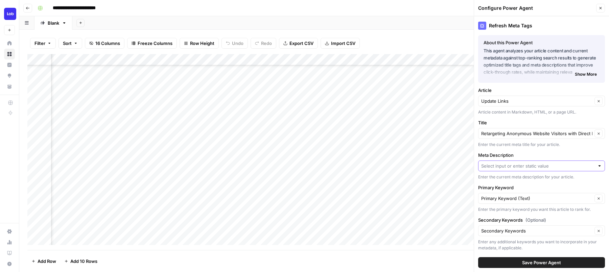
click at [560, 167] on input "Meta Description" at bounding box center [537, 166] width 113 height 7
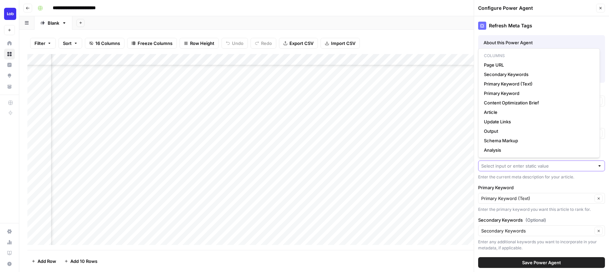
paste input "Wouldn&#x27;t it be great if you could use retargeted marketing to interact wit…"
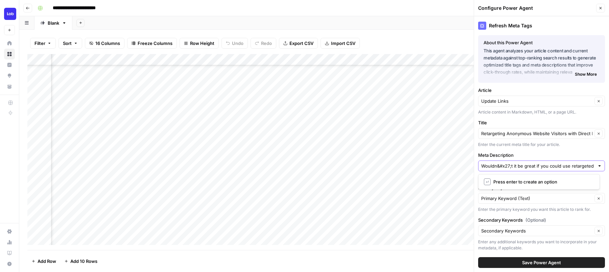
drag, startPoint x: 566, startPoint y: 165, endPoint x: 466, endPoint y: 158, distance: 99.3
click at [466, 158] on div "**********" at bounding box center [314, 136] width 590 height 272
click at [503, 164] on input "Wouldn&#x27;t it be great if you could use retargeted marketing to interact wit…" at bounding box center [537, 166] width 113 height 7
type input "Wouldn't it be great if you could use retargeted marketing to interact with you…"
click at [559, 164] on input "Wouldn't it be great if you could use retargeted marketing to interact with you…" at bounding box center [537, 166] width 113 height 7
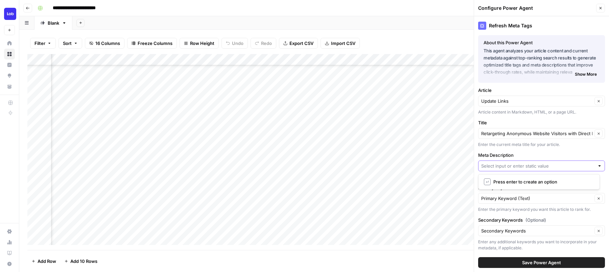
click at [553, 169] on input "Meta Description" at bounding box center [537, 166] width 113 height 7
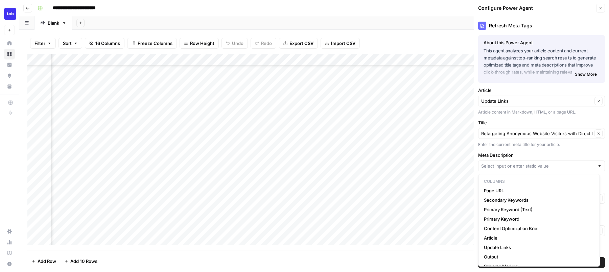
click at [547, 154] on label "Meta Description" at bounding box center [541, 155] width 127 height 7
click at [547, 163] on input "Meta Description" at bounding box center [537, 166] width 113 height 7
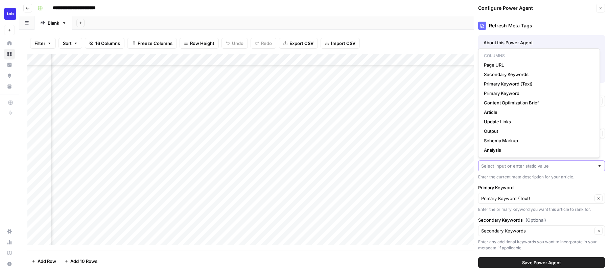
click at [536, 165] on input "Meta Description" at bounding box center [537, 166] width 113 height 7
paste input "Wouldn&#x27;t it be great if you could use retargeted marketing to interact wit…"
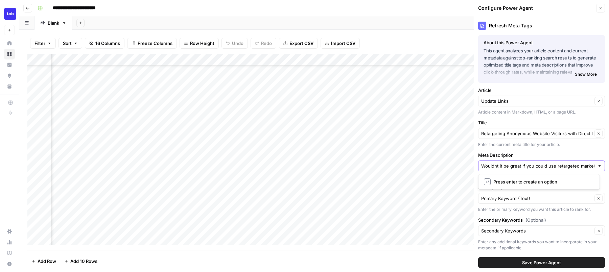
type input "Wouldn't it be great if you could use retargeted marketing to interact with you…"
click at [536, 265] on span "Save Power Agent" at bounding box center [541, 262] width 39 height 7
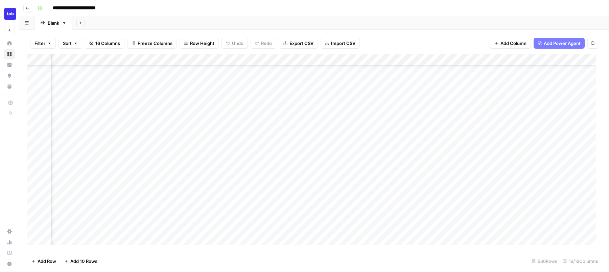
click at [556, 185] on div "Add Column" at bounding box center [313, 152] width 573 height 196
click at [537, 170] on div "Add Column" at bounding box center [313, 152] width 573 height 196
click at [444, 184] on div "Add Column" at bounding box center [313, 152] width 573 height 196
click at [507, 195] on div "Add Column" at bounding box center [313, 152] width 573 height 196
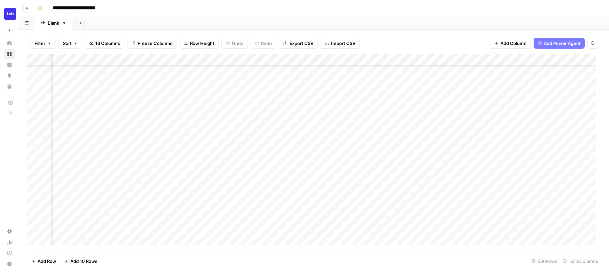
scroll to position [196, 168]
click at [466, 196] on div "Add Column" at bounding box center [313, 152] width 573 height 196
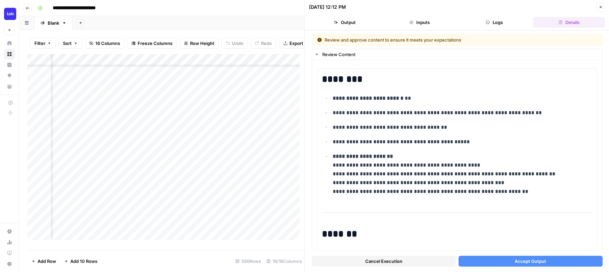
click at [476, 260] on button "Accept Output" at bounding box center [530, 261] width 144 height 11
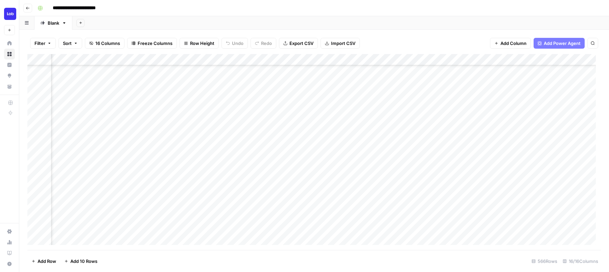
click at [565, 197] on div "Add Column" at bounding box center [313, 152] width 573 height 196
click at [540, 173] on div "Add Column" at bounding box center [313, 152] width 573 height 196
click at [495, 172] on div "Add Column" at bounding box center [313, 152] width 573 height 196
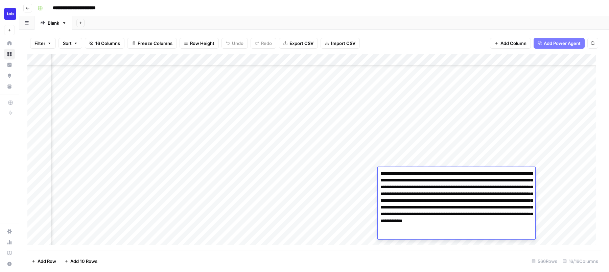
click at [161, 172] on div "Add Column" at bounding box center [313, 152] width 573 height 196
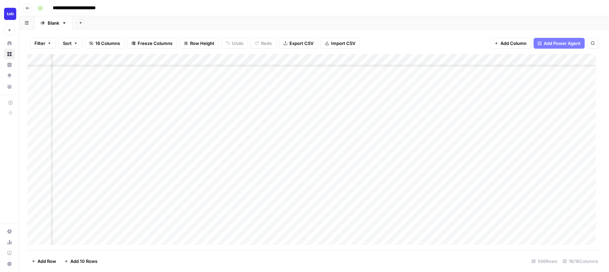
click at [161, 172] on div "Add Column" at bounding box center [313, 152] width 573 height 196
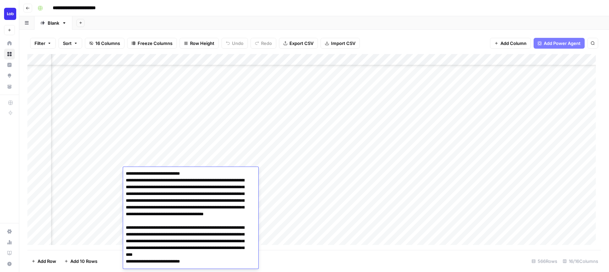
scroll to position [3101, 0]
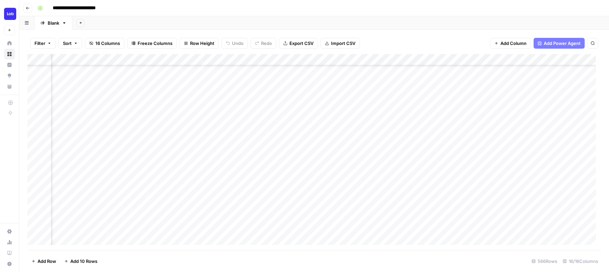
click at [487, 176] on div "Add Column" at bounding box center [313, 152] width 573 height 196
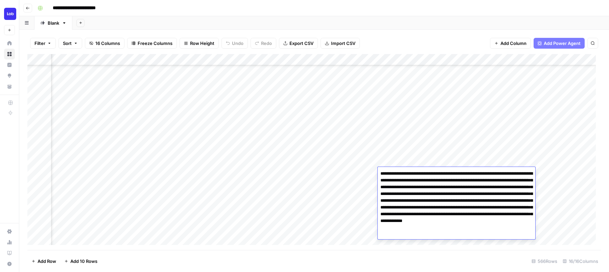
click at [485, 154] on div "Add Column" at bounding box center [313, 152] width 573 height 196
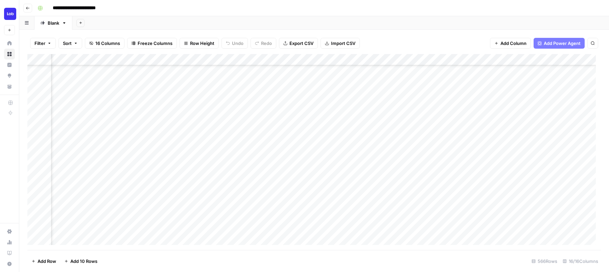
click at [473, 200] on div "Add Column" at bounding box center [313, 152] width 573 height 196
click at [215, 196] on div "Add Column" at bounding box center [313, 152] width 573 height 196
click at [365, 58] on div "Add Column" at bounding box center [313, 152] width 573 height 196
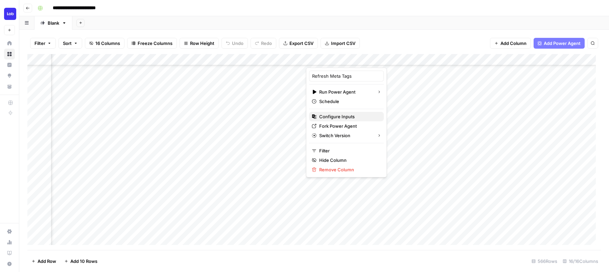
click at [344, 115] on span "Configure Inputs" at bounding box center [348, 116] width 59 height 7
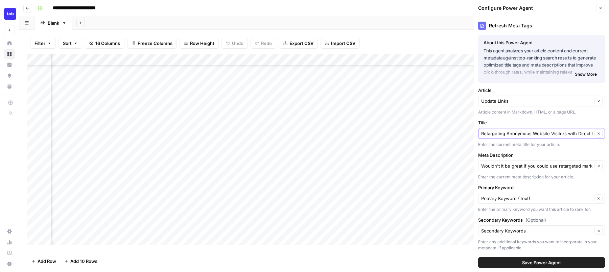
click at [596, 136] on button "Clear" at bounding box center [598, 133] width 8 height 8
click at [551, 136] on input "Title" at bounding box center [537, 133] width 113 height 7
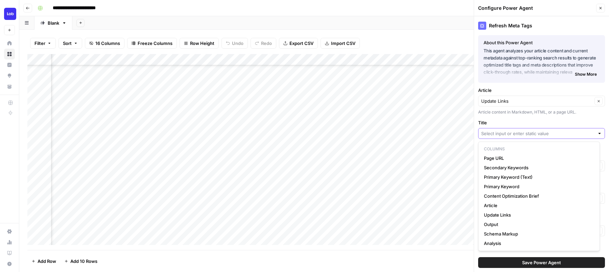
paste input "The Ultimate Guide to Address Verification for Direct Mail - Lob"
type input "The Ultimate Guide to Address Verification for Direct Mail - Lob"
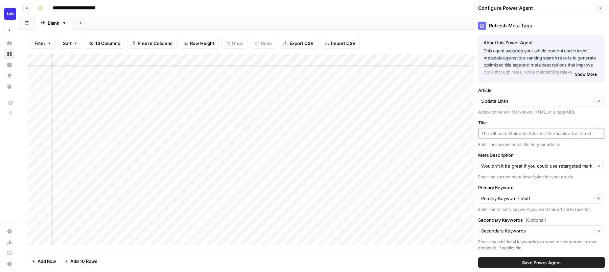
scroll to position [0, 0]
type input "The Ultimate Guide to Address Verification for Direct Mail"
click at [597, 166] on icon "button" at bounding box center [599, 166] width 4 height 4
click at [561, 164] on input "Meta Description" at bounding box center [537, 166] width 113 height 7
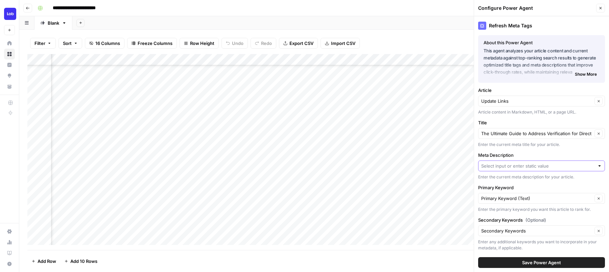
paste input "Boost mailing success with Lob’s address verification: improve deliverability, …"
type input "Boost mailing success with Lob’s address verification: improve deliverability, …"
click at [555, 268] on button "Save Power Agent" at bounding box center [541, 262] width 127 height 11
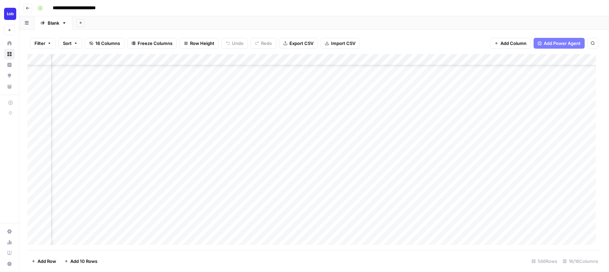
scroll to position [196, 480]
click at [388, 195] on div "Add Column" at bounding box center [313, 152] width 573 height 196
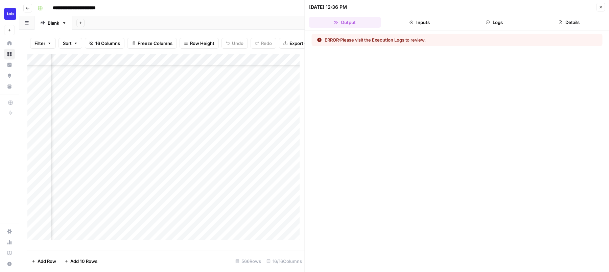
click at [400, 40] on button "Execution Logs" at bounding box center [388, 40] width 32 height 7
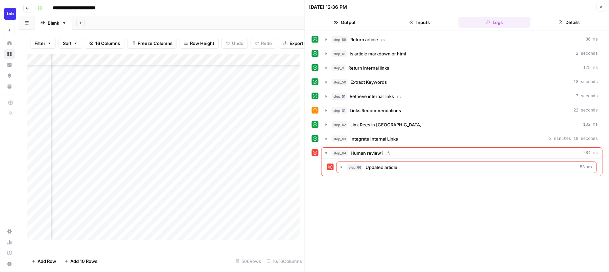
click at [604, 6] on button "Close" at bounding box center [600, 7] width 9 height 9
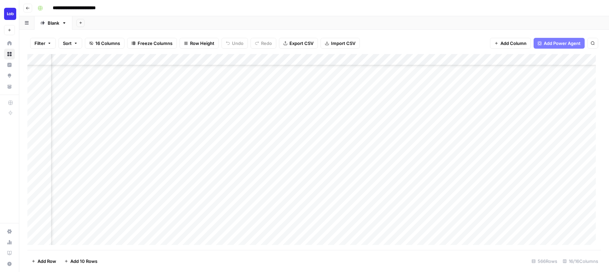
click at [389, 61] on div "Add Column" at bounding box center [313, 152] width 573 height 196
click at [249, 227] on div "Add Column" at bounding box center [313, 152] width 573 height 196
click at [231, 61] on div "Add Column" at bounding box center [313, 152] width 573 height 196
click at [149, 171] on div "Add Column" at bounding box center [313, 152] width 573 height 196
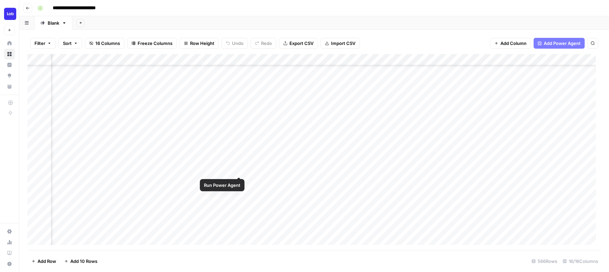
click at [239, 171] on div "Add Column" at bounding box center [313, 152] width 573 height 196
click at [229, 61] on div "Add Column" at bounding box center [313, 152] width 573 height 196
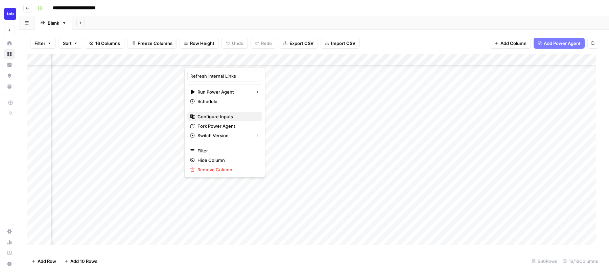
click at [216, 117] on span "Configure Inputs" at bounding box center [226, 116] width 59 height 7
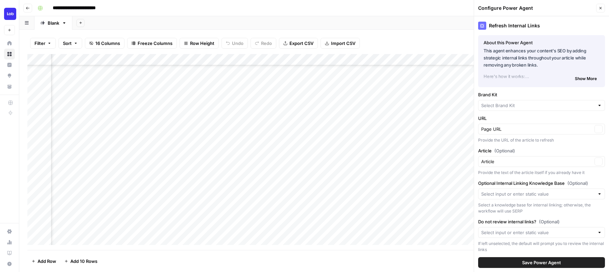
type input "Lob"
type input "Lob Knowledge Base"
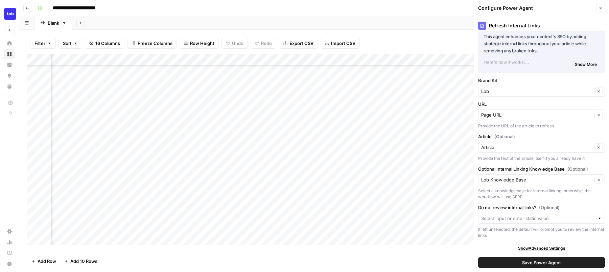
scroll to position [15, 0]
click at [601, 8] on icon "button" at bounding box center [600, 8] width 4 height 4
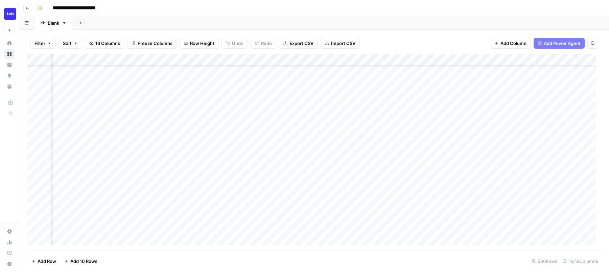
click at [341, 169] on div "Add Column" at bounding box center [313, 152] width 573 height 196
click at [405, 170] on div "Add Column" at bounding box center [313, 152] width 573 height 196
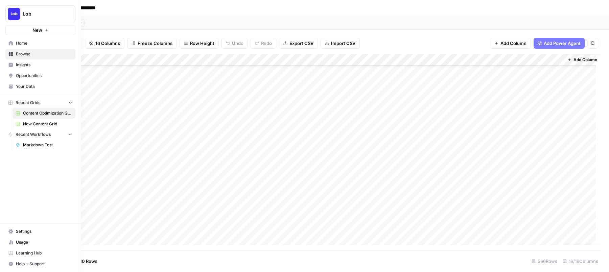
click at [49, 125] on span "New Content Grid" at bounding box center [47, 124] width 49 height 6
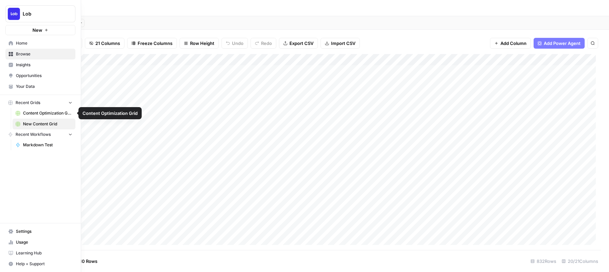
click at [37, 116] on span "Content Optimization Grid" at bounding box center [47, 113] width 49 height 6
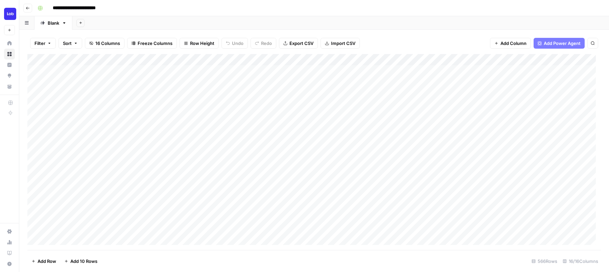
click at [383, 59] on div "Add Column" at bounding box center [313, 152] width 573 height 196
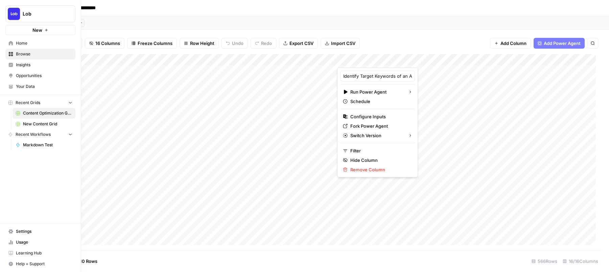
click at [27, 127] on span "New Content Grid" at bounding box center [47, 124] width 49 height 6
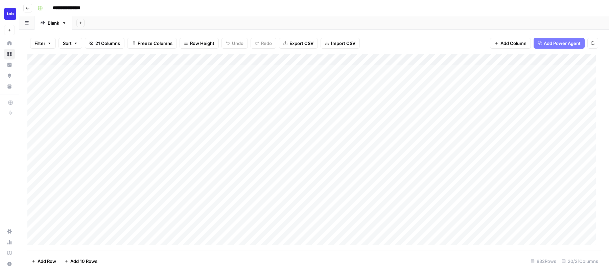
click at [351, 59] on div "Add Column" at bounding box center [313, 152] width 573 height 196
click at [404, 59] on div "Add Column" at bounding box center [313, 152] width 573 height 196
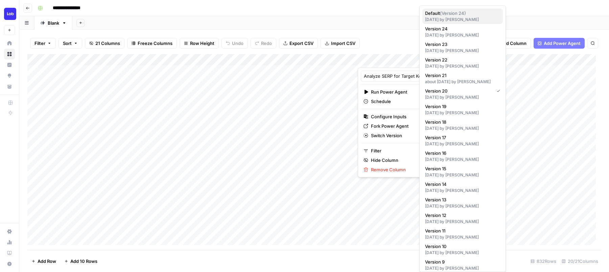
click at [489, 17] on div "12 days ago by Cindy Ouyang" at bounding box center [462, 20] width 75 height 6
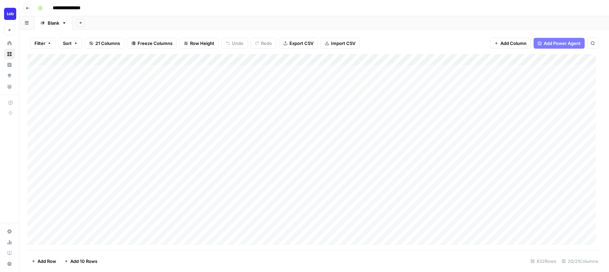
click at [406, 58] on div "Add Column" at bounding box center [313, 152] width 573 height 196
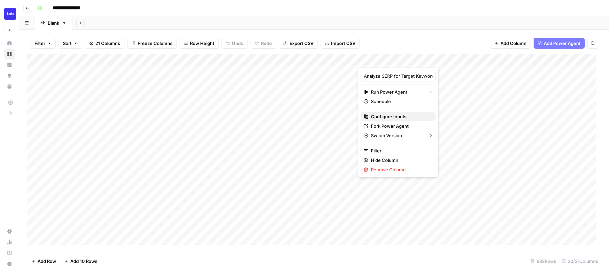
click at [387, 115] on span "Configure Inputs" at bounding box center [400, 116] width 59 height 7
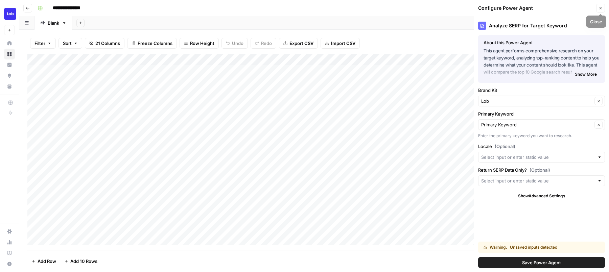
click at [602, 8] on button "Close" at bounding box center [600, 8] width 9 height 9
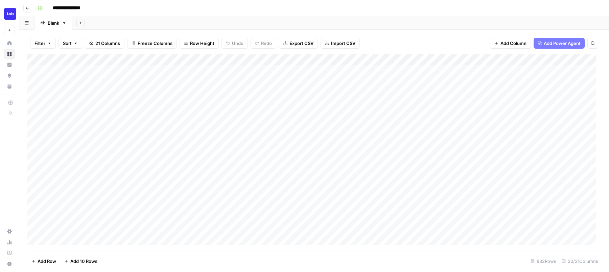
click at [525, 61] on div "Add Column" at bounding box center [313, 152] width 573 height 196
click at [524, 61] on div at bounding box center [509, 61] width 61 height 14
click at [462, 44] on div "Filter Sort 21 Columns Freeze Columns Row Height Undo Redo Export CSV Import CS…" at bounding box center [313, 43] width 573 height 22
click at [526, 60] on div "Add Column" at bounding box center [313, 152] width 573 height 196
click at [565, 59] on div "Add Column" at bounding box center [313, 152] width 573 height 196
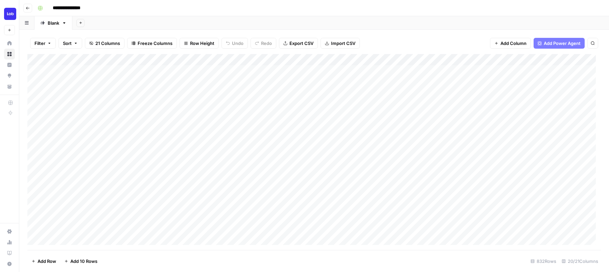
click at [453, 34] on div "Filter Sort 21 Columns Freeze Columns Row Height Undo Redo Export CSV Import CS…" at bounding box center [313, 43] width 573 height 22
click at [564, 71] on div "Add Column" at bounding box center [313, 152] width 573 height 196
click at [399, 59] on div "Add Column" at bounding box center [313, 152] width 573 height 196
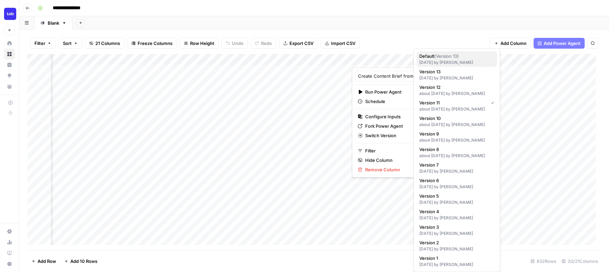
click at [469, 65] on div "10 days ago by Cindy Ouyang" at bounding box center [456, 62] width 75 height 6
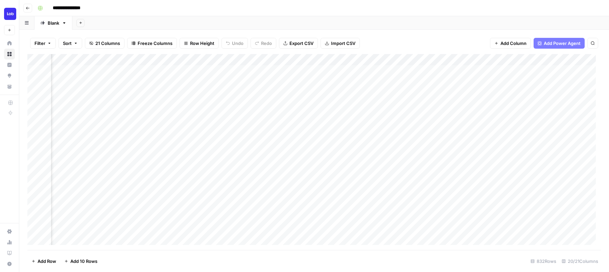
click at [399, 57] on div "Add Column" at bounding box center [313, 152] width 573 height 196
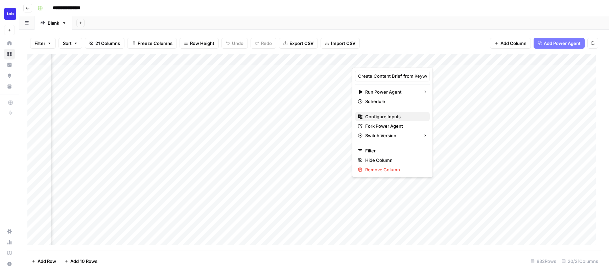
click at [386, 116] on span "Configure Inputs" at bounding box center [394, 116] width 59 height 7
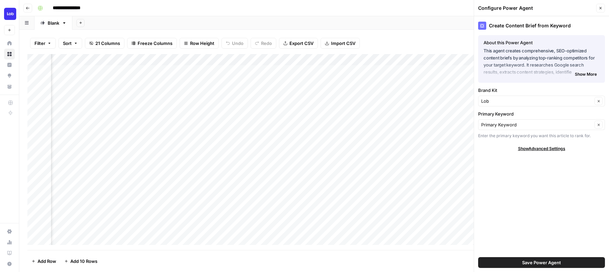
click at [598, 7] on button "Close" at bounding box center [600, 8] width 9 height 9
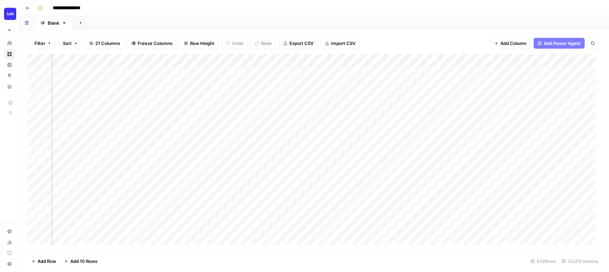
click at [519, 60] on div "Add Column" at bounding box center [313, 152] width 573 height 196
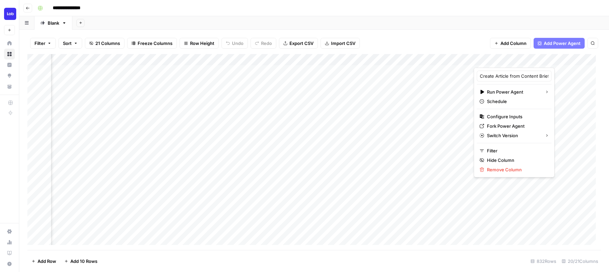
click at [557, 59] on div "Add Column" at bounding box center [313, 152] width 573 height 196
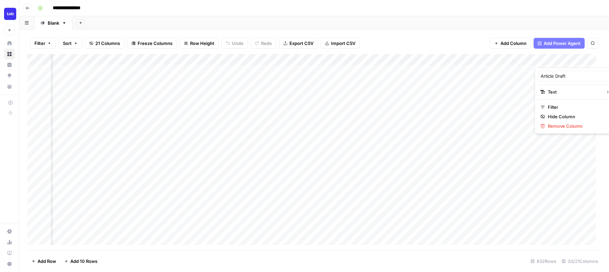
click at [549, 164] on div "Add Column" at bounding box center [313, 152] width 573 height 196
click at [460, 56] on div "Add Column" at bounding box center [313, 152] width 573 height 196
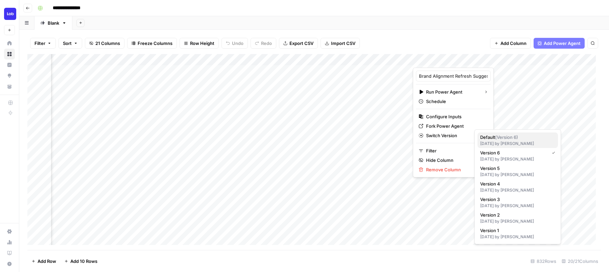
click at [484, 136] on span "Default ( Version 6 )" at bounding box center [516, 137] width 72 height 7
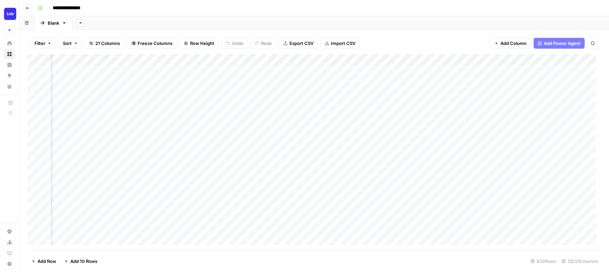
click at [461, 62] on div "Add Column" at bounding box center [313, 152] width 573 height 196
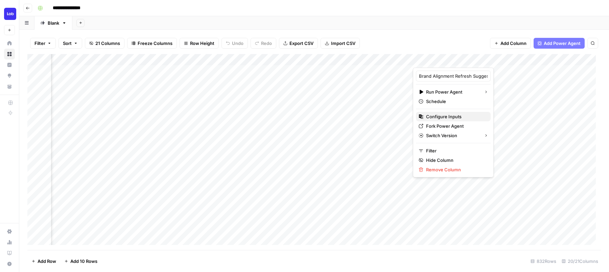
click at [446, 115] on span "Configure Inputs" at bounding box center [455, 116] width 59 height 7
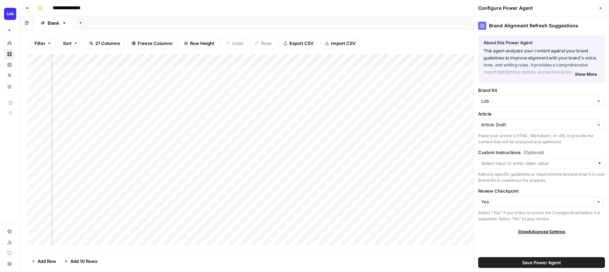
click at [599, 8] on icon "button" at bounding box center [600, 8] width 4 height 4
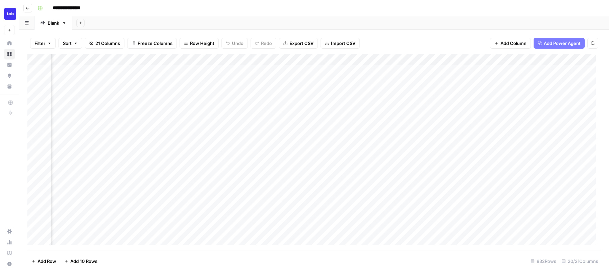
click at [528, 58] on div "Add Column" at bounding box center [313, 152] width 573 height 196
click at [582, 59] on div "Add Column" at bounding box center [313, 152] width 573 height 196
click at [470, 45] on div "Filter Sort 21 Columns Freeze Columns Row Height Undo Redo Export CSV Import CS…" at bounding box center [313, 43] width 573 height 22
click at [556, 93] on div "Add Column" at bounding box center [313, 152] width 573 height 196
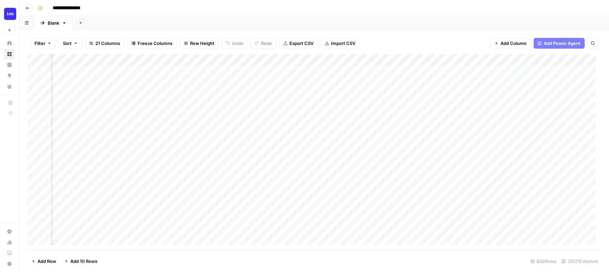
click at [518, 60] on div "Add Column" at bounding box center [313, 152] width 573 height 196
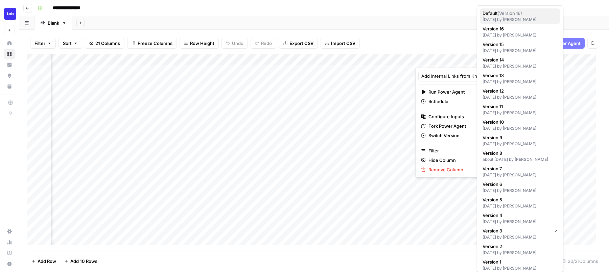
click at [525, 20] on div "5 days ago by Cindy Ouyang" at bounding box center [519, 20] width 75 height 6
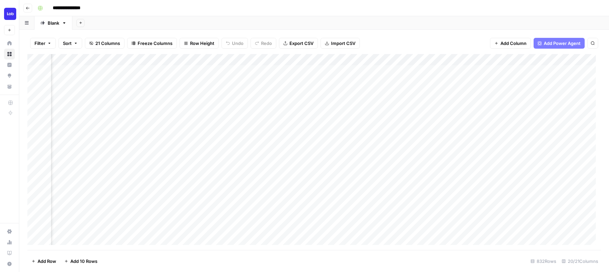
click at [519, 60] on div "Add Column" at bounding box center [313, 152] width 573 height 196
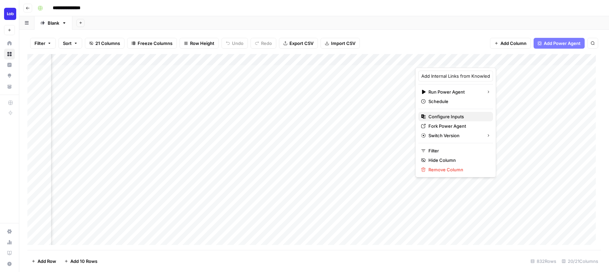
click at [449, 118] on span "Configure Inputs" at bounding box center [457, 116] width 59 height 7
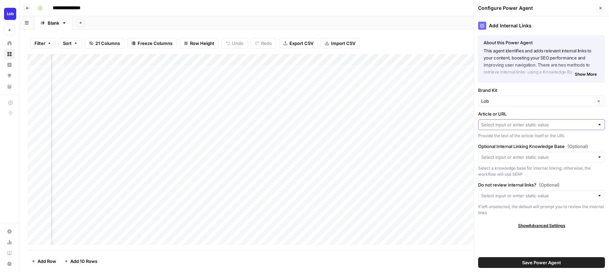
click at [526, 124] on input "Article or URL" at bounding box center [537, 124] width 113 height 7
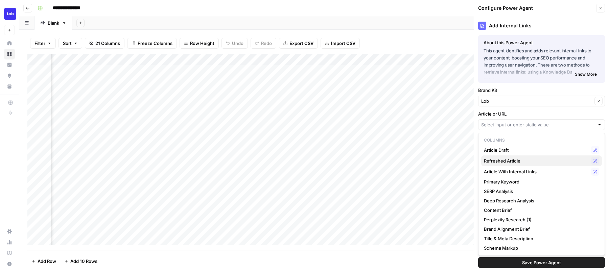
click at [518, 160] on span "Refreshed Article" at bounding box center [536, 161] width 104 height 7
type input "Refreshed Article"
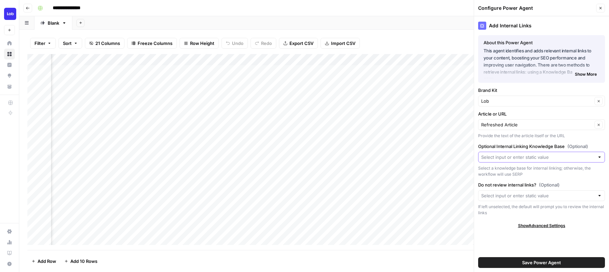
click at [514, 154] on input "Optional Internal Linking Knowledge Base (Optional)" at bounding box center [537, 157] width 113 height 7
click at [510, 172] on span "Lob Knowledge Base" at bounding box center [540, 173] width 113 height 7
type input "Lob Knowledge Base"
click at [513, 261] on button "Save Power Agent" at bounding box center [541, 262] width 127 height 11
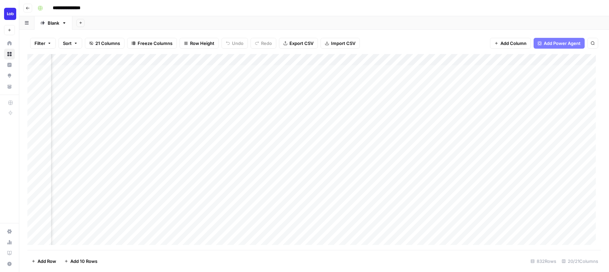
click at [552, 71] on div "Add Column" at bounding box center [313, 152] width 573 height 196
click at [459, 60] on div "Add Column" at bounding box center [313, 152] width 573 height 196
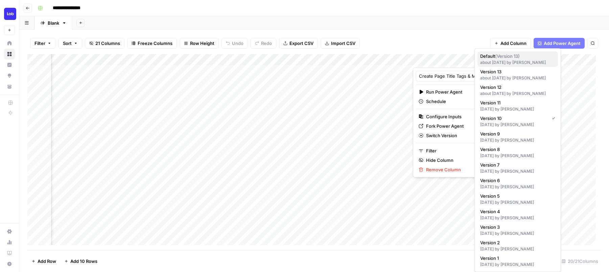
click at [521, 64] on div "about 2 months ago by Cindy Ouyang" at bounding box center [517, 62] width 75 height 6
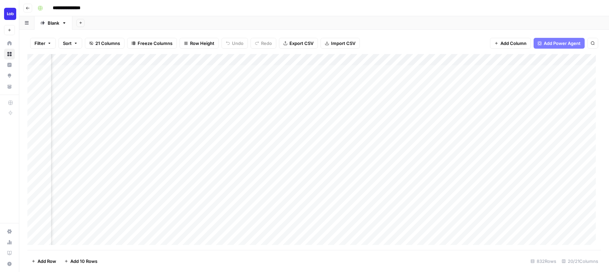
click at [460, 59] on div "Add Column" at bounding box center [313, 152] width 573 height 196
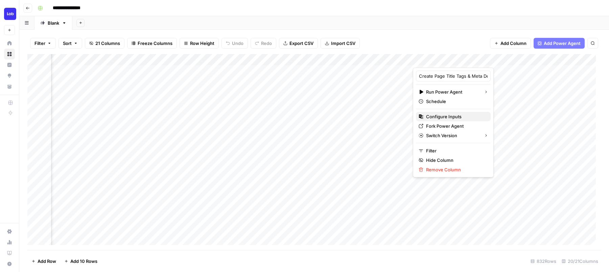
click at [453, 116] on span "Configure Inputs" at bounding box center [455, 116] width 59 height 7
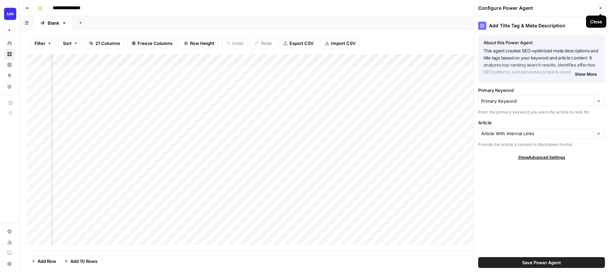
click at [600, 8] on icon "button" at bounding box center [600, 8] width 2 height 2
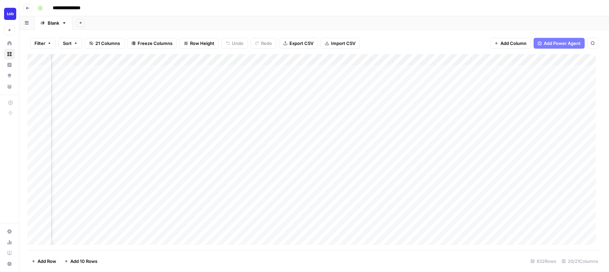
click at [578, 59] on div "Add Column" at bounding box center [313, 152] width 573 height 196
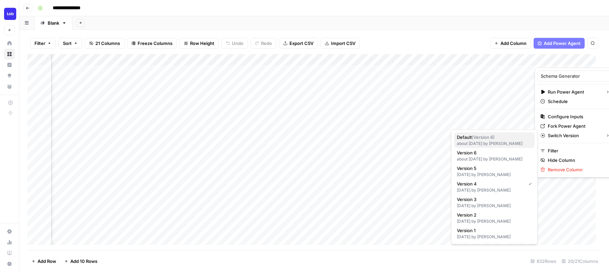
click at [503, 142] on div "about 2 months ago by Amr Shafik" at bounding box center [494, 144] width 75 height 6
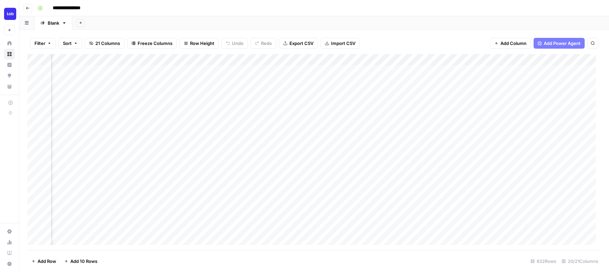
click at [579, 59] on div "Add Column" at bounding box center [313, 152] width 573 height 196
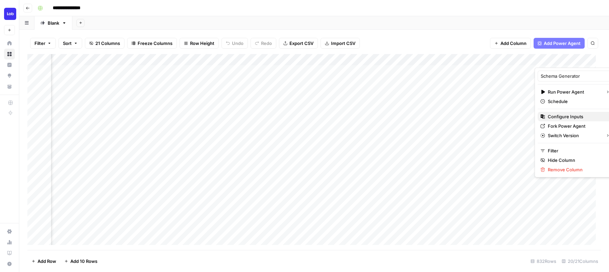
click at [566, 116] on span "Configure Inputs" at bounding box center [577, 116] width 59 height 7
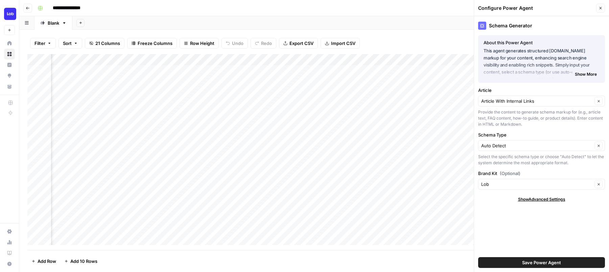
click at [599, 8] on icon "button" at bounding box center [600, 8] width 4 height 4
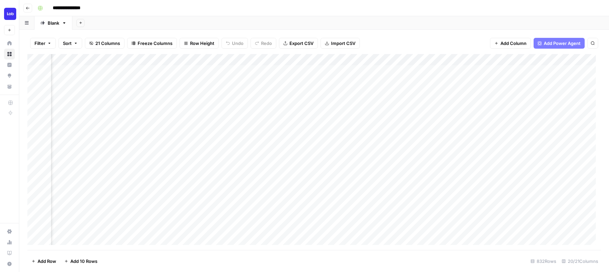
click at [554, 92] on div "Add Column" at bounding box center [313, 152] width 573 height 196
click at [167, 163] on div "Add Column" at bounding box center [313, 152] width 573 height 196
click at [126, 146] on div "Add Column" at bounding box center [313, 152] width 573 height 196
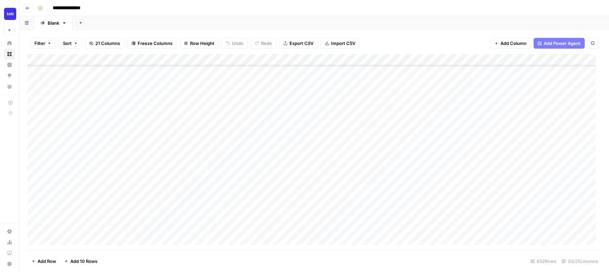
click at [126, 146] on div "Add Column" at bounding box center [313, 152] width 573 height 196
type textarea "**********"
click at [144, 155] on div "Add Column" at bounding box center [313, 152] width 573 height 196
type textarea "**********"
click at [154, 169] on div "Add Column" at bounding box center [313, 152] width 573 height 196
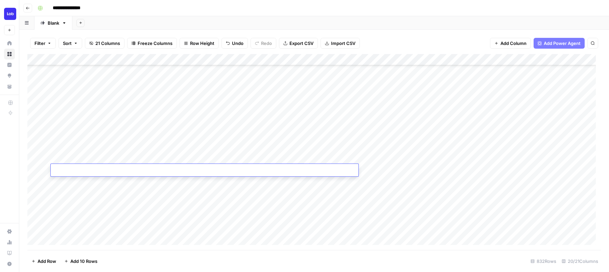
type textarea "**********"
click at [182, 182] on div "Add Column" at bounding box center [313, 152] width 573 height 196
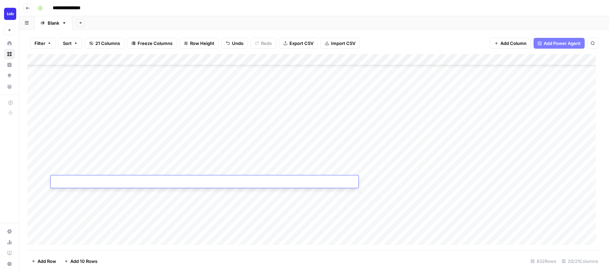
type textarea "**********"
click at [171, 195] on div "Add Column" at bounding box center [313, 152] width 573 height 196
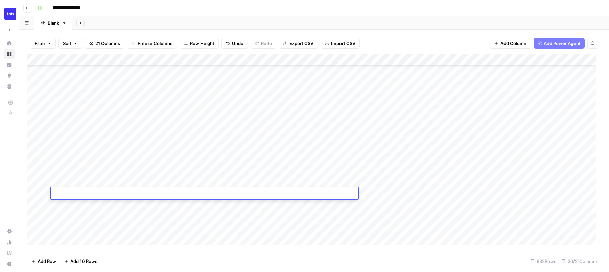
type textarea "**********"
click at [309, 147] on div "Add Column" at bounding box center [313, 152] width 573 height 196
click at [180, 206] on div "Add Column" at bounding box center [313, 152] width 573 height 196
type textarea "**********"
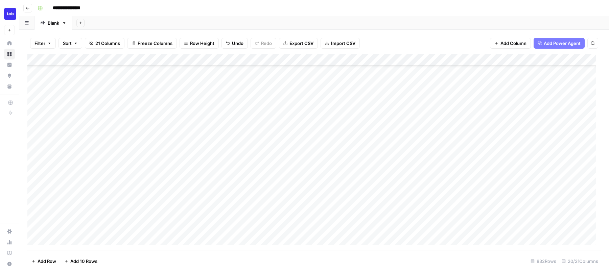
click at [184, 217] on div "Add Column" at bounding box center [313, 152] width 573 height 196
type textarea "**********"
click at [186, 222] on div "Add Column" at bounding box center [313, 152] width 573 height 196
type textarea "**********"
click at [246, 229] on div "Add Column" at bounding box center [313, 152] width 573 height 196
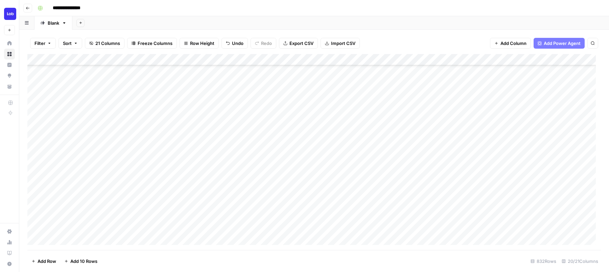
click at [179, 241] on div "Add Column" at bounding box center [313, 152] width 573 height 196
type textarea "**********"
click at [271, 211] on div "Add Column" at bounding box center [313, 152] width 573 height 196
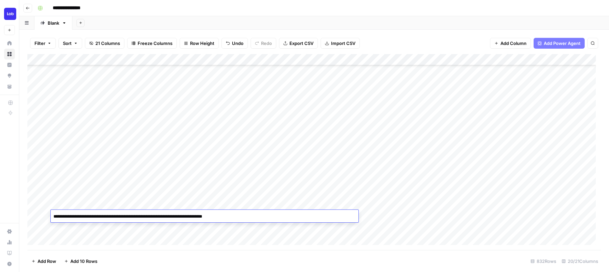
type textarea "**********"
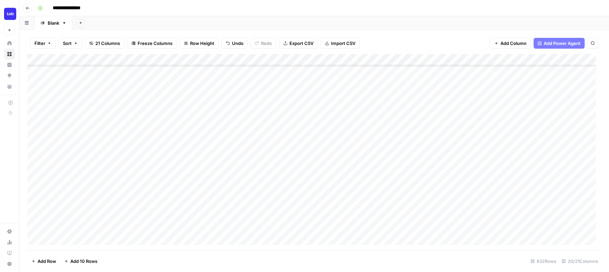
click at [308, 206] on div "Add Column" at bounding box center [313, 152] width 573 height 196
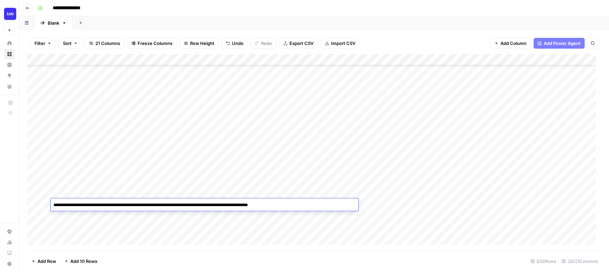
type textarea "**********"
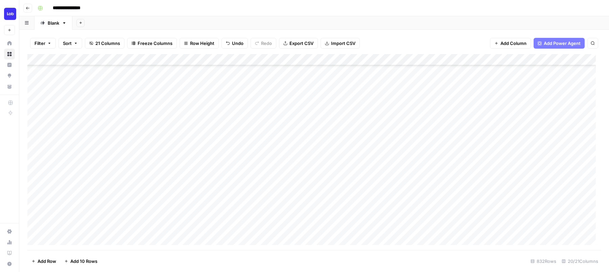
click at [234, 191] on div "Add Column" at bounding box center [313, 152] width 573 height 196
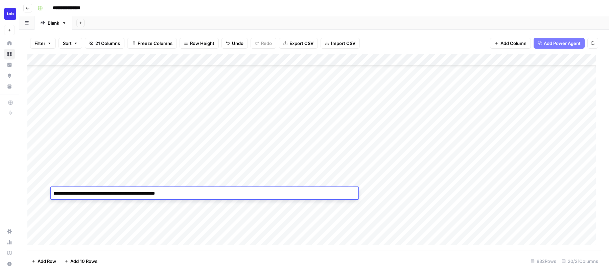
type textarea "**********"
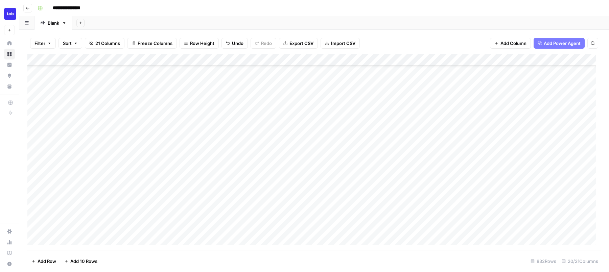
click at [309, 184] on div "Add Column" at bounding box center [313, 152] width 573 height 196
click at [309, 181] on div "Add Column" at bounding box center [313, 152] width 573 height 196
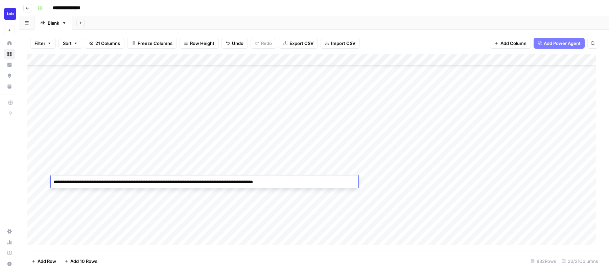
type textarea "**********"
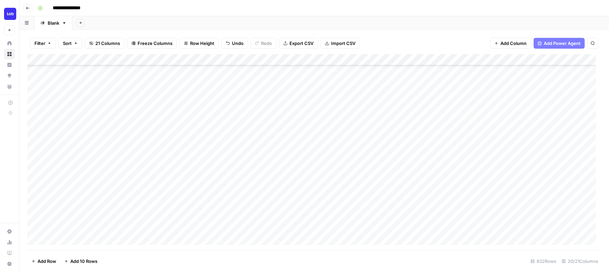
click at [309, 168] on div "Add Column" at bounding box center [313, 152] width 573 height 196
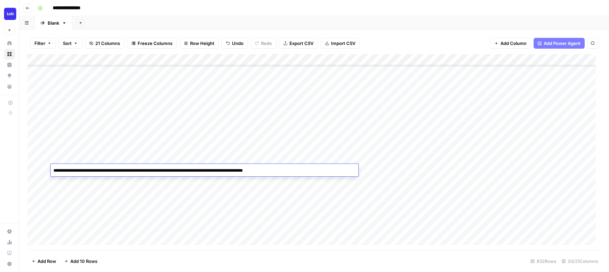
type textarea "**********"
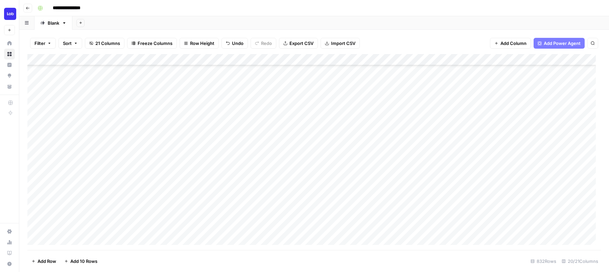
click at [306, 157] on div "Add Column" at bounding box center [313, 152] width 573 height 196
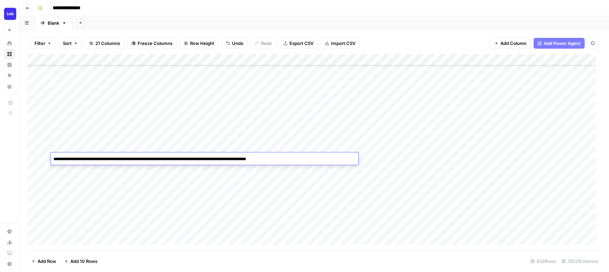
type textarea "**********"
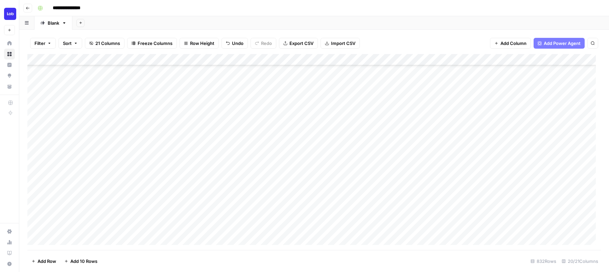
click at [299, 146] on div "Add Column" at bounding box center [313, 152] width 573 height 196
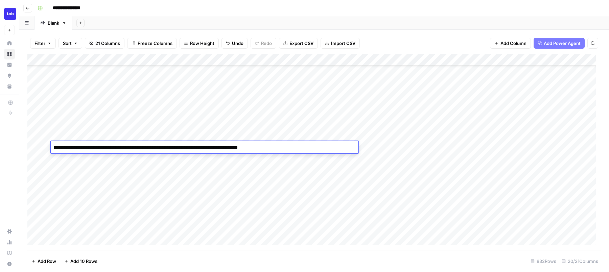
type textarea "**********"
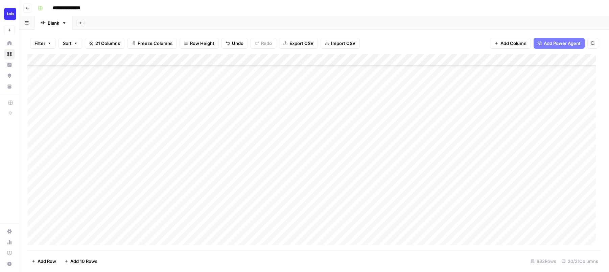
click at [287, 131] on div "Add Column" at bounding box center [313, 152] width 573 height 196
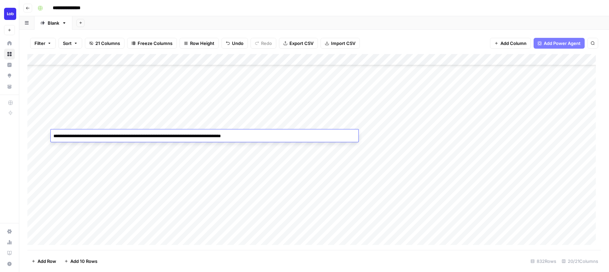
type textarea "**********"
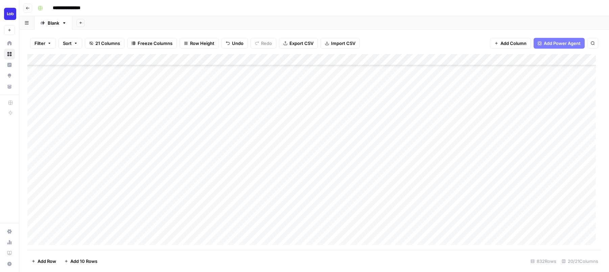
click at [389, 134] on div "Add Column" at bounding box center [313, 152] width 573 height 196
click at [388, 148] on div "Add Column" at bounding box center [313, 152] width 573 height 196
click at [597, 242] on icon "close" at bounding box center [599, 243] width 5 height 5
click at [404, 59] on div "Add Column" at bounding box center [313, 152] width 573 height 196
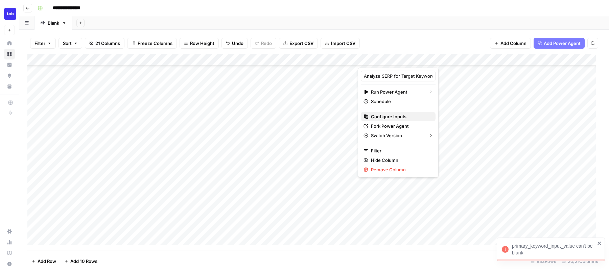
click at [388, 120] on span "Configure Inputs" at bounding box center [400, 116] width 59 height 7
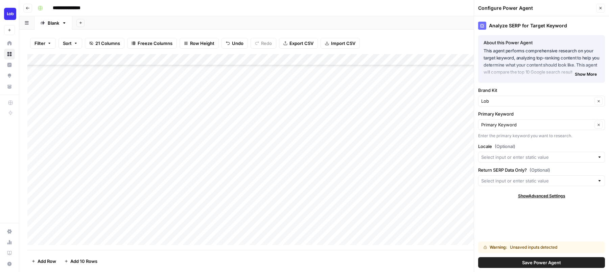
click at [553, 119] on div "Primary Keyword Clear" at bounding box center [541, 124] width 127 height 11
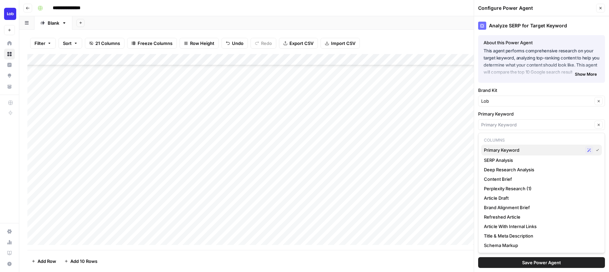
click at [519, 149] on span "Primary Keyword" at bounding box center [533, 150] width 98 height 7
type input "Primary Keyword"
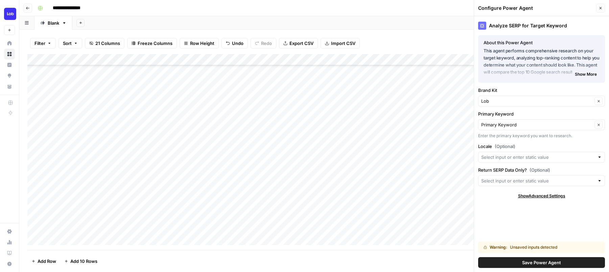
click at [514, 263] on button "Save Power Agent" at bounding box center [541, 262] width 127 height 11
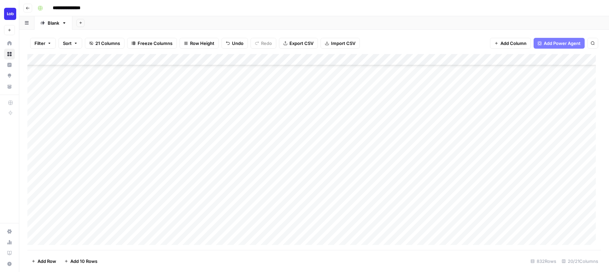
click at [387, 136] on div "Add Column" at bounding box center [313, 152] width 573 height 196
click at [387, 146] on div "Add Column" at bounding box center [313, 152] width 573 height 196
click at [386, 159] on div "Add Column" at bounding box center [313, 152] width 573 height 196
click at [388, 170] on div "Add Column" at bounding box center [313, 152] width 573 height 196
click at [388, 183] on div "Add Column" at bounding box center [313, 152] width 573 height 196
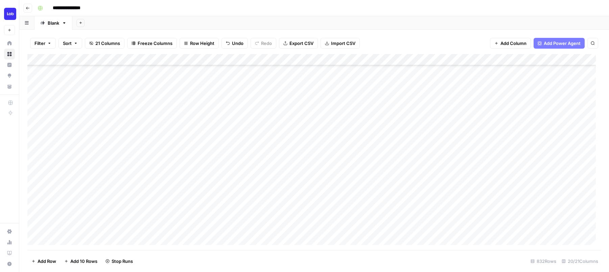
click at [387, 193] on div "Add Column" at bounding box center [313, 152] width 573 height 196
click at [387, 205] on div "Add Column" at bounding box center [313, 152] width 573 height 196
click at [387, 214] on div "Add Column" at bounding box center [313, 152] width 573 height 196
click at [387, 229] on div "Add Column" at bounding box center [313, 152] width 573 height 196
click at [423, 38] on div "Filter Sort 21 Columns Freeze Columns Row Height Undo Redo Export CSV Import CS…" at bounding box center [313, 43] width 573 height 22
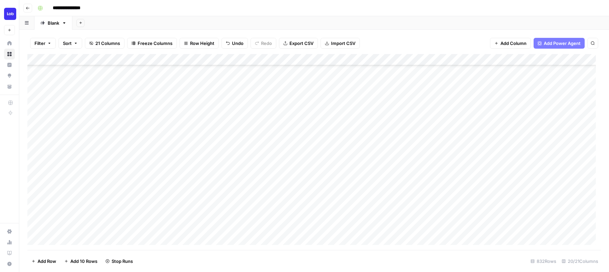
click at [526, 58] on div "Add Column" at bounding box center [313, 152] width 573 height 196
click at [504, 115] on span "Configure Inputs" at bounding box center [522, 116] width 59 height 7
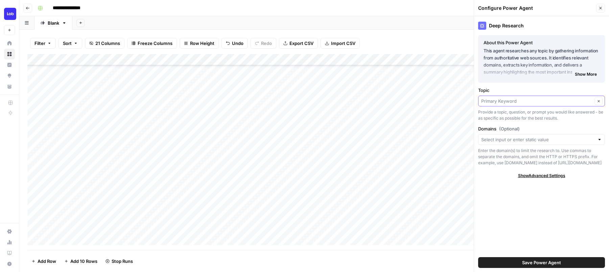
click at [516, 101] on input "Topic" at bounding box center [536, 101] width 111 height 7
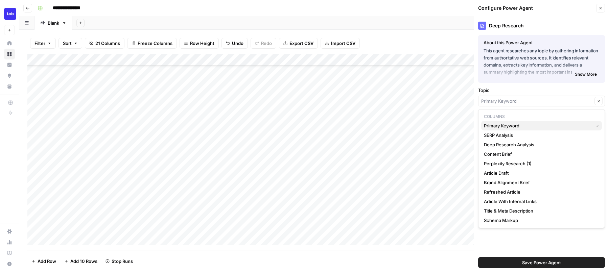
click at [508, 126] on span "Primary Keyword" at bounding box center [537, 125] width 106 height 7
type input "Primary Keyword"
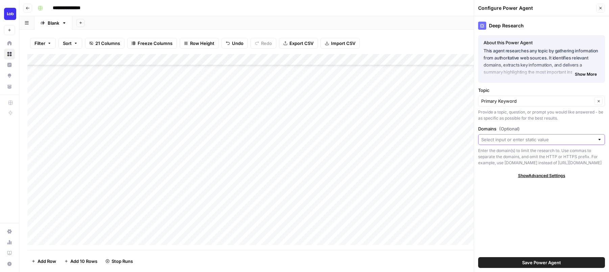
click at [520, 138] on input "Domains (Optional)" at bounding box center [537, 139] width 113 height 7
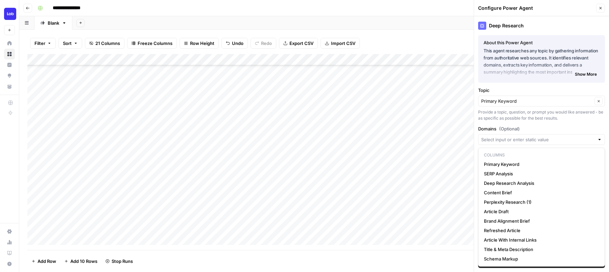
click at [520, 127] on label "Domains (Optional)" at bounding box center [541, 128] width 127 height 7
click at [520, 136] on input "Domains (Optional)" at bounding box center [537, 139] width 113 height 7
click at [539, 125] on label "Domains (Optional)" at bounding box center [541, 128] width 127 height 7
click at [539, 136] on input "Domains (Optional)" at bounding box center [537, 139] width 113 height 7
click at [539, 125] on label "Domains (Optional)" at bounding box center [541, 128] width 127 height 7
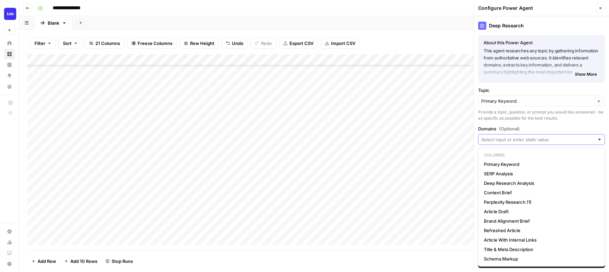
click at [539, 136] on input "Domains (Optional)" at bounding box center [537, 139] width 113 height 7
click at [549, 90] on label "Topic" at bounding box center [541, 90] width 127 height 7
click at [549, 98] on input "Primary Keyword" at bounding box center [536, 101] width 111 height 7
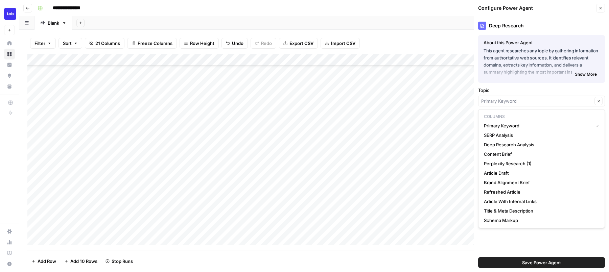
type input "Primary Keyword"
click at [534, 259] on button "Save Power Agent" at bounding box center [541, 262] width 127 height 11
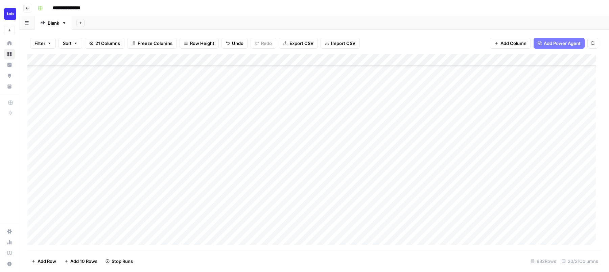
click at [509, 170] on div "Add Column" at bounding box center [313, 152] width 573 height 196
click at [511, 144] on div "Add Column" at bounding box center [313, 152] width 573 height 196
click at [509, 181] on div "Add Column" at bounding box center [313, 152] width 573 height 196
click at [443, 168] on div "Add Column" at bounding box center [313, 152] width 573 height 196
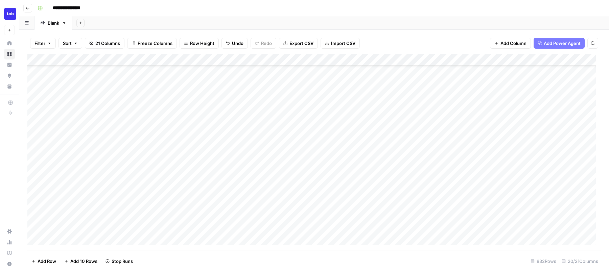
click at [430, 46] on div "Filter Sort 21 Columns Freeze Columns Row Height Undo Redo Export CSV Import CS…" at bounding box center [313, 43] width 573 height 22
click at [510, 159] on div "Add Column" at bounding box center [313, 152] width 573 height 196
click at [509, 158] on div "Add Column" at bounding box center [313, 152] width 573 height 196
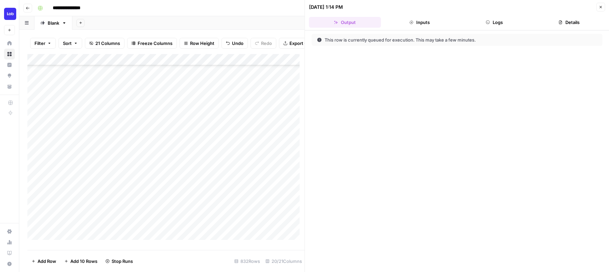
click at [601, 10] on button "Close" at bounding box center [600, 7] width 9 height 9
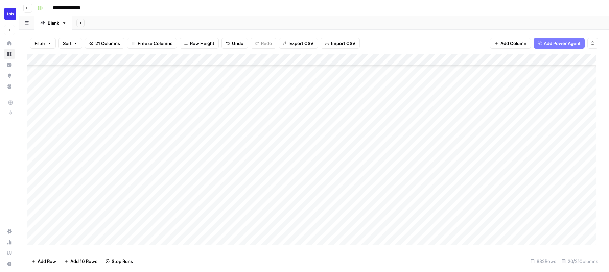
click at [510, 136] on div "Add Column" at bounding box center [313, 152] width 573 height 196
click at [225, 105] on div "Add Column" at bounding box center [313, 152] width 573 height 196
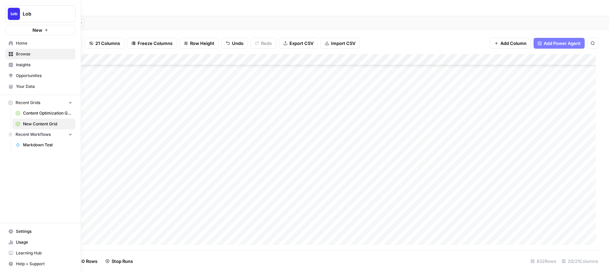
click at [35, 110] on span "Content Optimization Grid" at bounding box center [47, 113] width 49 height 6
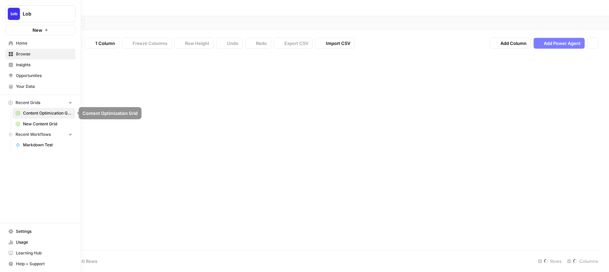
type input "**********"
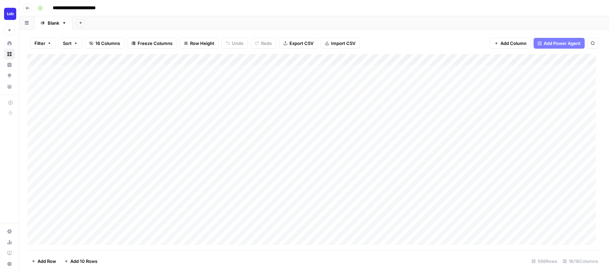
click at [255, 160] on div "Add Column" at bounding box center [313, 152] width 573 height 196
click at [231, 106] on div "Add Column" at bounding box center [313, 152] width 573 height 196
click at [234, 97] on div "Add Column" at bounding box center [313, 152] width 573 height 196
click at [231, 41] on button "Undo" at bounding box center [234, 43] width 26 height 11
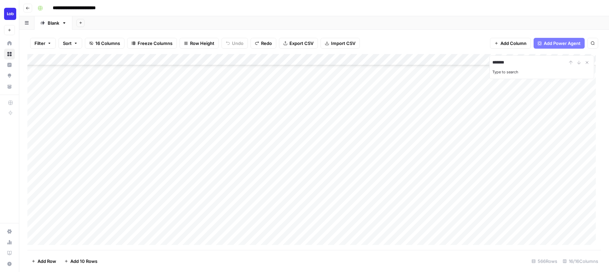
type input "*******"
click at [586, 62] on icon "Close Search" at bounding box center [586, 62] width 5 height 5
click at [593, 240] on div "Add Column" at bounding box center [313, 152] width 573 height 196
click at [600, 244] on icon "close" at bounding box center [598, 243] width 3 height 3
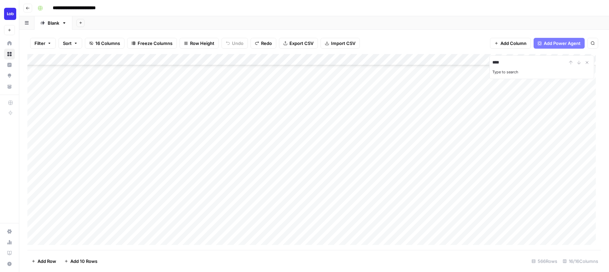
type input "****"
click at [468, 42] on div "Filter Sort 16 Columns Freeze Columns Row Height Undo Redo Export CSV Import CS…" at bounding box center [313, 43] width 573 height 22
click at [583, 62] on button "Close Search" at bounding box center [587, 62] width 8 height 8
click at [434, 37] on div "Filter Sort 16 Columns Freeze Columns Row Height Undo Redo Export CSV Import CS…" at bounding box center [313, 43] width 573 height 22
click at [51, 43] on icon "button" at bounding box center [49, 43] width 4 height 4
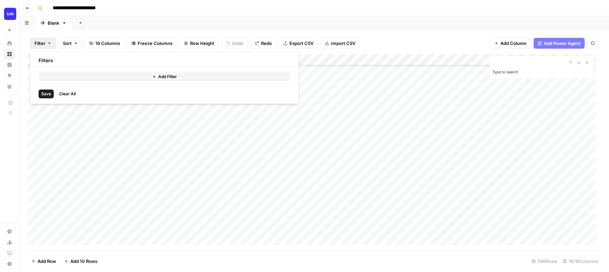
click at [93, 78] on button "Add Filter" at bounding box center [165, 76] width 252 height 9
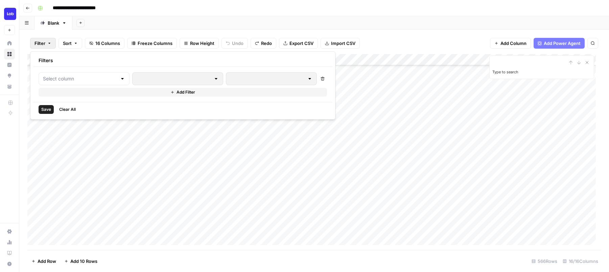
click at [86, 75] on div at bounding box center [84, 78] width 91 height 13
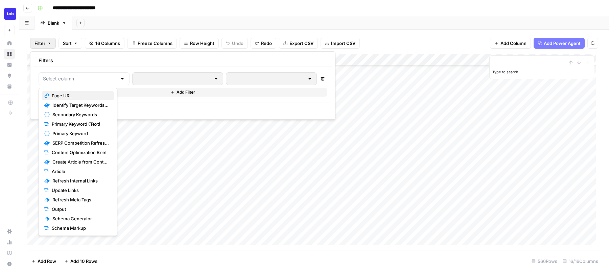
click at [91, 97] on span "Page URL" at bounding box center [80, 95] width 57 height 7
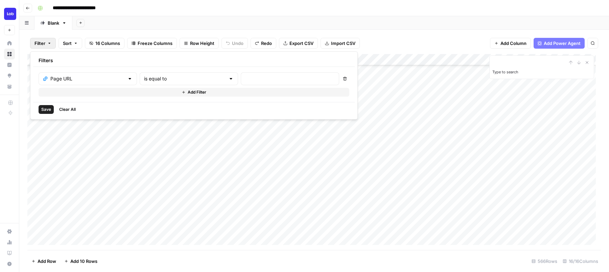
click at [185, 74] on div "is equal to" at bounding box center [189, 78] width 98 height 13
click at [150, 114] on span "contains" at bounding box center [158, 114] width 65 height 7
type input "contains"
click at [241, 83] on div at bounding box center [290, 78] width 98 height 13
type input "direct-mail-marketing"
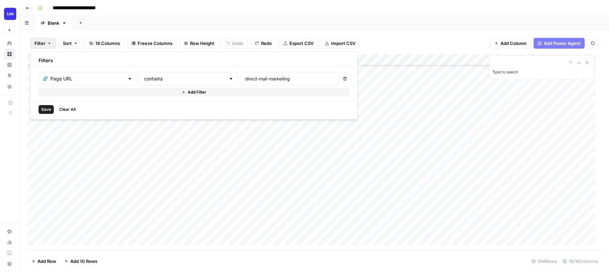
click at [46, 109] on span "Save" at bounding box center [46, 109] width 10 height 6
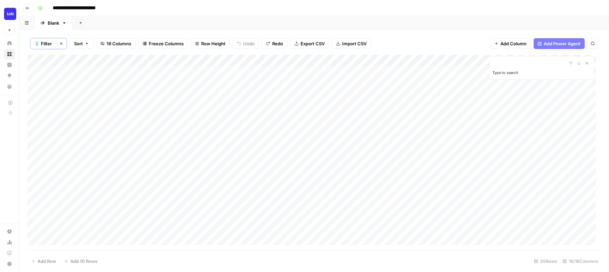
scroll to position [0, 0]
click at [262, 83] on div "Add Column" at bounding box center [313, 152] width 573 height 195
click at [61, 43] on icon "button" at bounding box center [61, 44] width 4 height 4
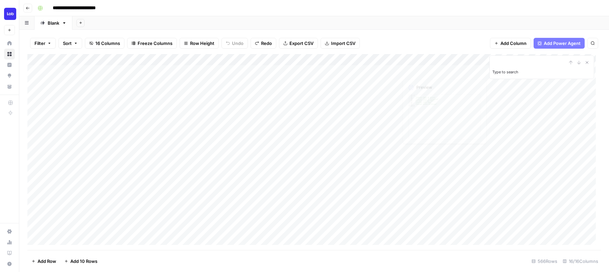
click at [517, 63] on input "Type to search" at bounding box center [529, 62] width 74 height 8
type input "**********"
click at [586, 63] on icon "Close Search" at bounding box center [587, 63] width 2 height 2
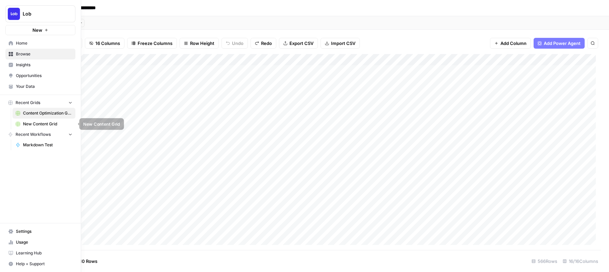
click at [32, 126] on span "New Content Grid" at bounding box center [47, 124] width 49 height 6
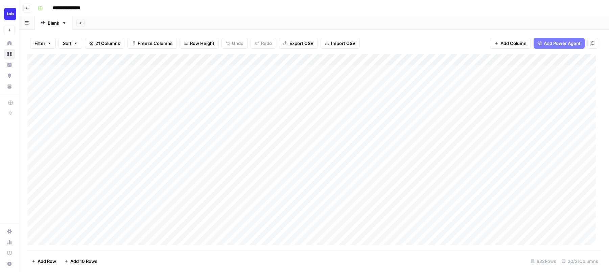
click at [302, 174] on div "Add Column" at bounding box center [313, 152] width 573 height 196
click at [508, 158] on div "Add Column" at bounding box center [313, 152] width 573 height 196
click at [508, 168] on div "Add Column" at bounding box center [313, 152] width 573 height 196
click at [508, 193] on div "Add Column" at bounding box center [313, 152] width 573 height 196
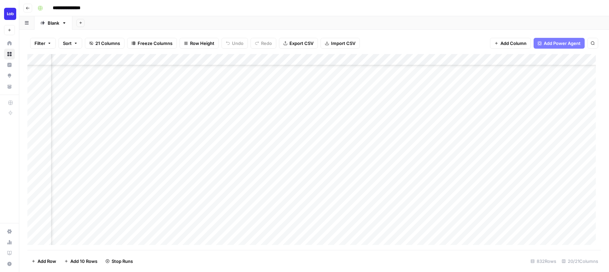
scroll to position [360, 170]
click at [478, 59] on div "Add Column" at bounding box center [313, 152] width 573 height 196
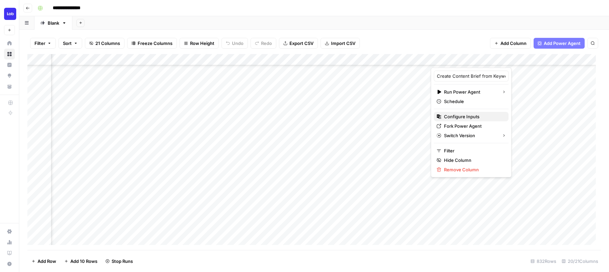
click at [447, 114] on span "Configure Inputs" at bounding box center [473, 116] width 59 height 7
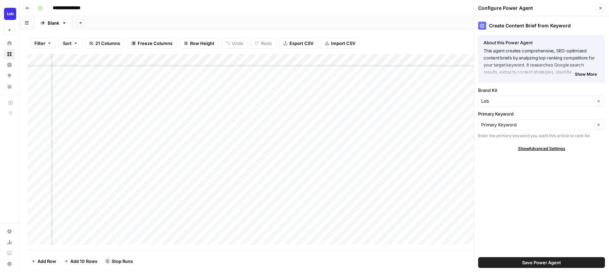
click at [601, 6] on icon "button" at bounding box center [600, 8] width 4 height 4
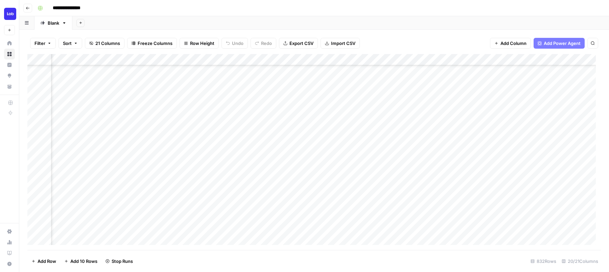
click at [478, 59] on div "Add Column" at bounding box center [313, 152] width 573 height 196
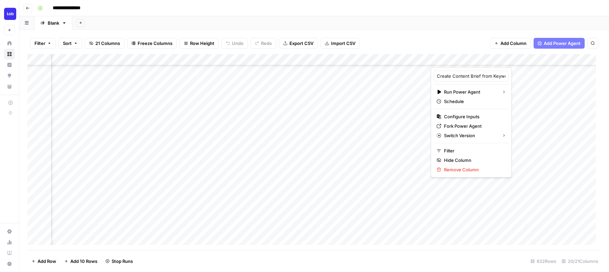
click at [458, 43] on div "Filter Sort 21 Columns Freeze Columns Row Height Undo Redo Export CSV Import CS…" at bounding box center [313, 43] width 573 height 22
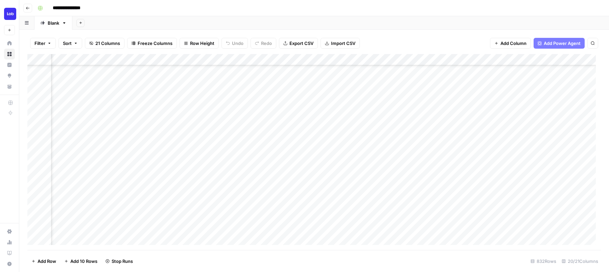
click at [461, 136] on div "Add Column" at bounding box center [313, 152] width 573 height 196
click at [340, 182] on div "Add Column" at bounding box center [313, 152] width 573 height 196
click at [460, 111] on div "Add Column" at bounding box center [313, 152] width 573 height 196
click at [462, 123] on div "Add Column" at bounding box center [313, 152] width 573 height 196
click at [460, 147] on div "Add Column" at bounding box center [313, 152] width 573 height 196
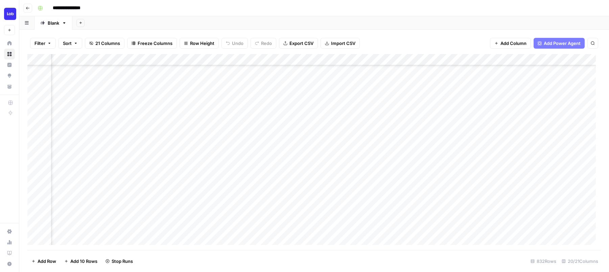
click at [462, 101] on div "Add Column" at bounding box center [313, 152] width 573 height 196
click at [485, 135] on div "Add Column" at bounding box center [313, 152] width 573 height 196
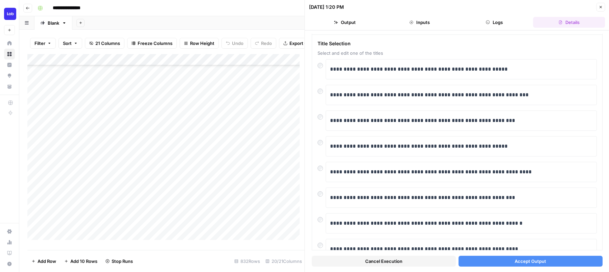
scroll to position [28, 0]
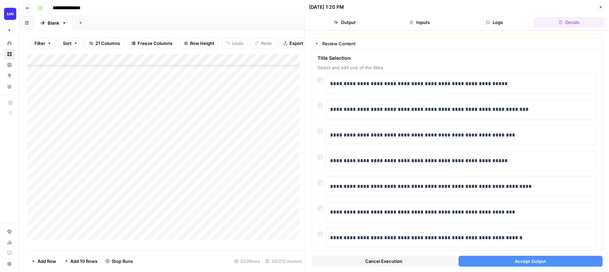
scroll to position [10, 0]
click at [355, 109] on p "**********" at bounding box center [458, 109] width 257 height 9
click at [339, 110] on p "**********" at bounding box center [458, 109] width 257 height 9
drag, startPoint x: 338, startPoint y: 110, endPoint x: 329, endPoint y: 109, distance: 9.1
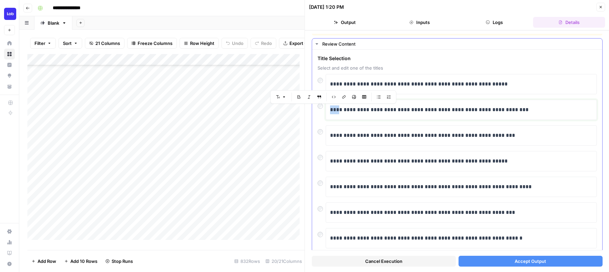
click at [329, 109] on div "**********" at bounding box center [461, 110] width 271 height 20
click at [514, 261] on span "Accept Output" at bounding box center [529, 261] width 31 height 7
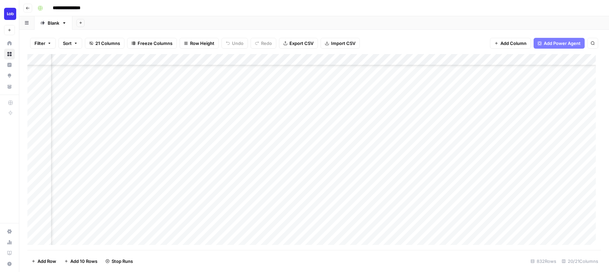
scroll to position [360, 209]
click at [421, 168] on div "Add Column" at bounding box center [313, 152] width 573 height 196
click at [422, 193] on div "Add Column" at bounding box center [313, 152] width 573 height 196
click at [446, 112] on div "Add Column" at bounding box center [313, 152] width 573 height 196
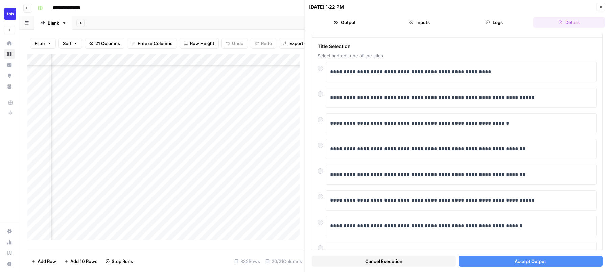
scroll to position [11, 0]
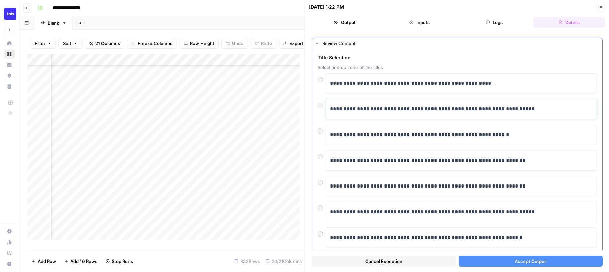
click at [386, 110] on p "**********" at bounding box center [458, 109] width 257 height 9
click at [518, 107] on p "**********" at bounding box center [458, 109] width 257 height 9
drag, startPoint x: 518, startPoint y: 107, endPoint x: 504, endPoint y: 107, distance: 14.2
click at [504, 107] on p "**********" at bounding box center [458, 109] width 257 height 9
click at [520, 261] on span "Accept Output" at bounding box center [529, 261] width 31 height 7
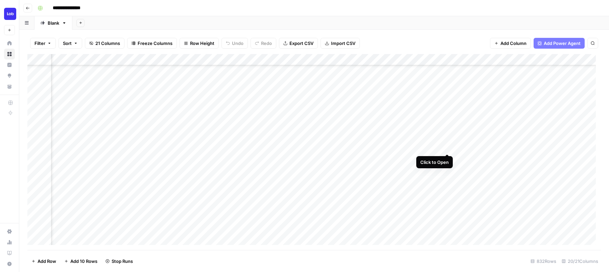
click at [447, 147] on div "Add Column" at bounding box center [313, 152] width 573 height 196
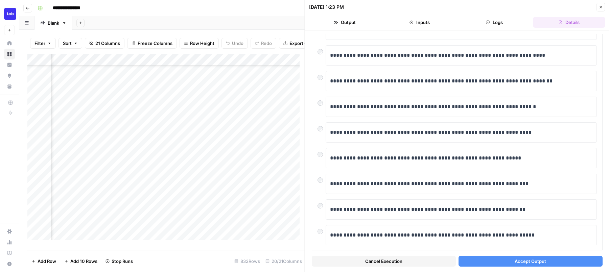
scroll to position [106, 0]
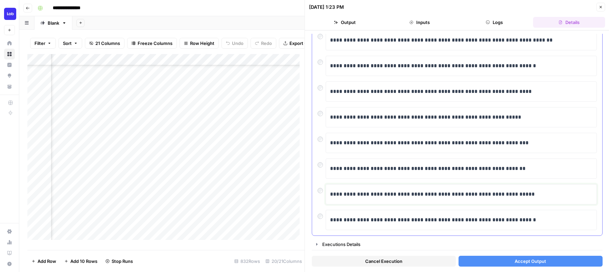
click at [331, 193] on p "**********" at bounding box center [458, 194] width 257 height 9
click at [562, 195] on p "**********" at bounding box center [458, 194] width 257 height 9
click at [495, 259] on button "Accept Output" at bounding box center [530, 261] width 144 height 11
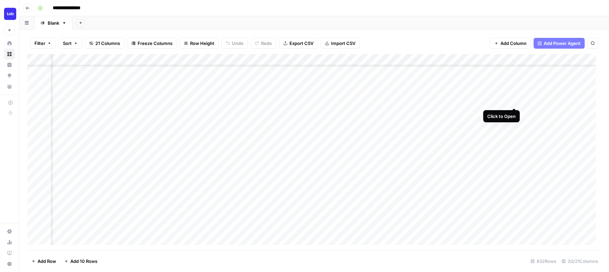
click at [513, 100] on div "Add Column" at bounding box center [313, 152] width 573 height 196
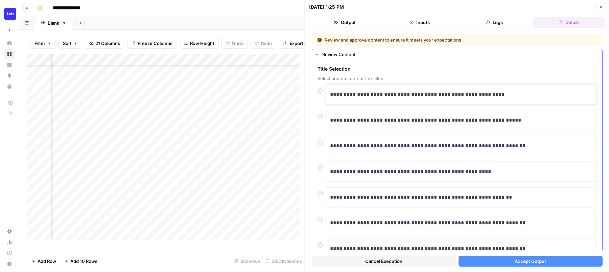
click at [333, 92] on p "**********" at bounding box center [458, 94] width 257 height 9
click at [330, 93] on p "**********" at bounding box center [458, 94] width 257 height 9
click at [534, 95] on p "**********" at bounding box center [458, 94] width 257 height 9
click at [547, 263] on button "Accept Output" at bounding box center [530, 261] width 144 height 11
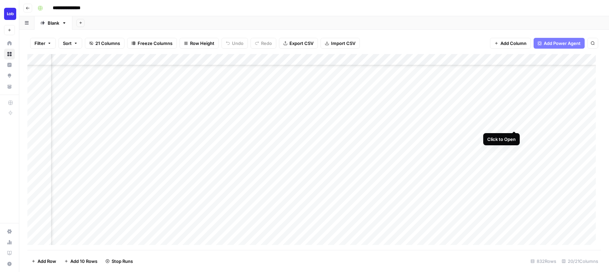
click at [514, 123] on div "Add Column" at bounding box center [313, 152] width 573 height 196
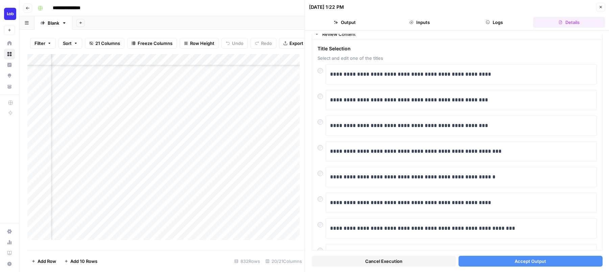
scroll to position [20, 0]
click at [445, 202] on p "**********" at bounding box center [458, 203] width 257 height 9
click at [417, 201] on p "**********" at bounding box center [458, 203] width 257 height 9
click at [420, 200] on p "**********" at bounding box center [458, 203] width 257 height 9
click at [533, 206] on p "**********" at bounding box center [458, 203] width 257 height 9
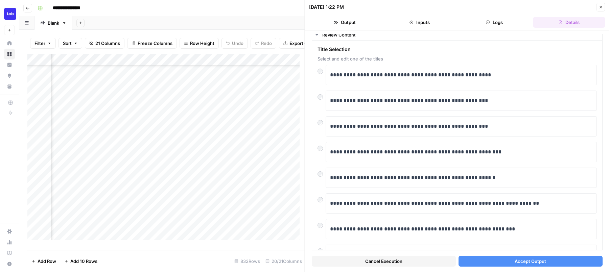
click at [498, 261] on button "Accept Output" at bounding box center [530, 261] width 144 height 11
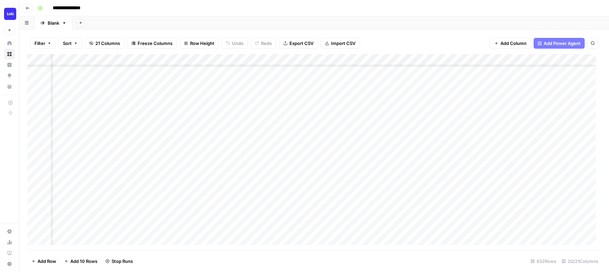
click at [550, 157] on div "Add Column" at bounding box center [313, 152] width 573 height 196
click at [549, 182] on div "Add Column" at bounding box center [313, 152] width 573 height 196
click at [572, 169] on div "Add Column" at bounding box center [313, 152] width 573 height 196
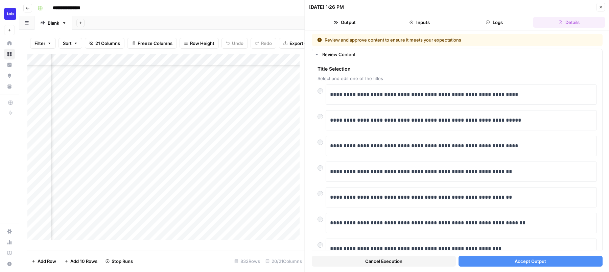
scroll to position [360, 0]
click at [123, 106] on div "Add Column" at bounding box center [165, 149] width 277 height 191
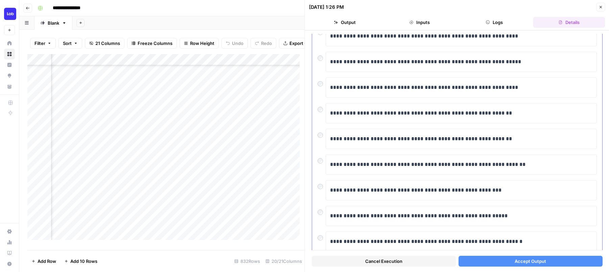
click at [532, 206] on div "**********" at bounding box center [461, 216] width 271 height 20
click at [520, 217] on p "**********" at bounding box center [458, 216] width 257 height 9
click at [470, 265] on button "Accept Output" at bounding box center [530, 261] width 144 height 11
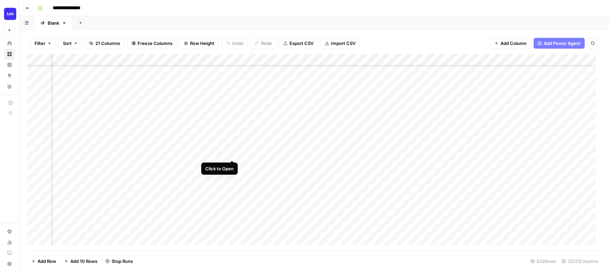
click at [232, 153] on div "Add Column" at bounding box center [313, 152] width 573 height 196
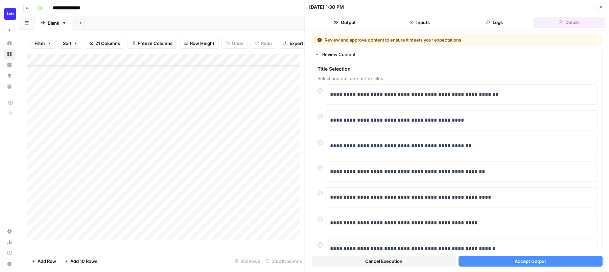
click at [487, 260] on button "Accept Output" at bounding box center [530, 261] width 144 height 11
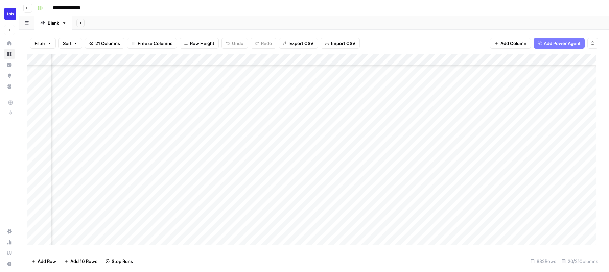
scroll to position [365, 345]
click at [313, 174] on div "Add Column" at bounding box center [313, 152] width 573 height 196
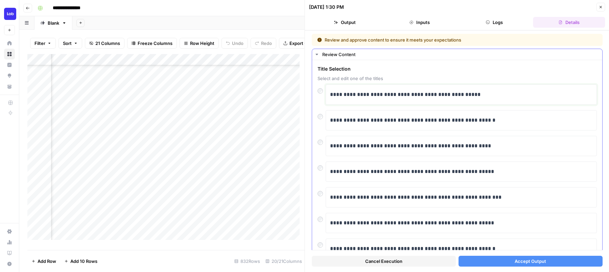
click at [390, 96] on p "**********" at bounding box center [458, 94] width 257 height 9
click at [331, 94] on p "**********" at bounding box center [458, 94] width 257 height 9
click at [542, 97] on p "**********" at bounding box center [458, 94] width 257 height 9
click at [521, 262] on span "Accept Output" at bounding box center [529, 261] width 31 height 7
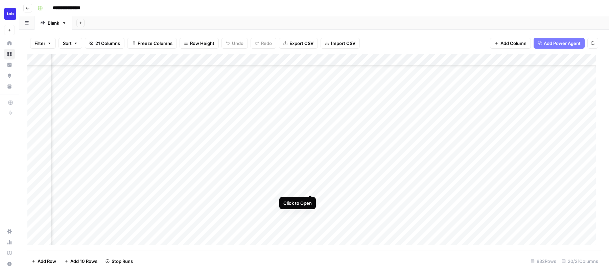
click at [309, 188] on div "Add Column" at bounding box center [313, 152] width 573 height 196
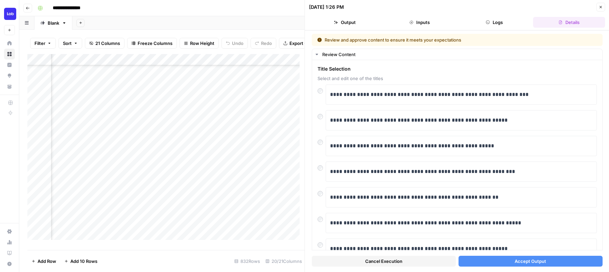
click at [495, 265] on button "Accept Output" at bounding box center [530, 261] width 144 height 11
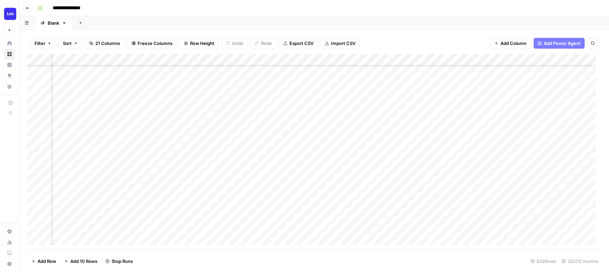
click at [423, 60] on div "Add Column" at bounding box center [313, 152] width 573 height 196
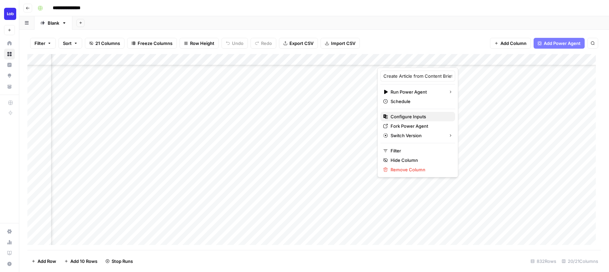
click at [409, 115] on span "Configure Inputs" at bounding box center [419, 116] width 59 height 7
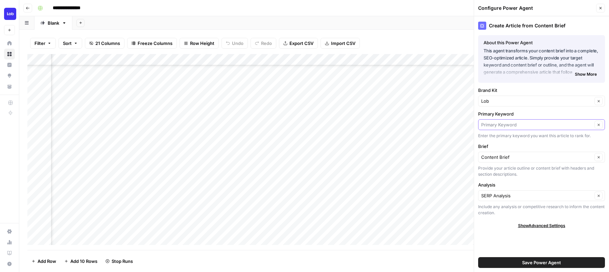
click at [547, 123] on input "Primary Keyword" at bounding box center [536, 124] width 111 height 7
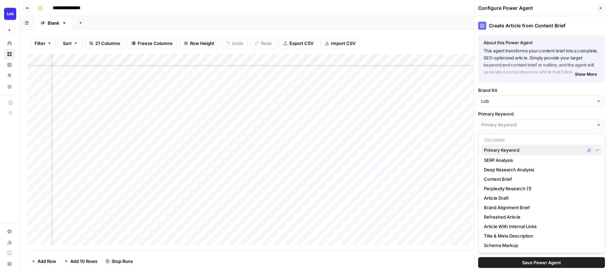
click at [508, 147] on span "Primary Keyword" at bounding box center [533, 150] width 98 height 7
type input "Primary Keyword"
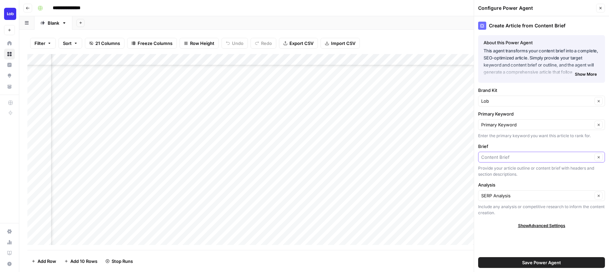
click at [515, 159] on input "Brief" at bounding box center [536, 157] width 111 height 7
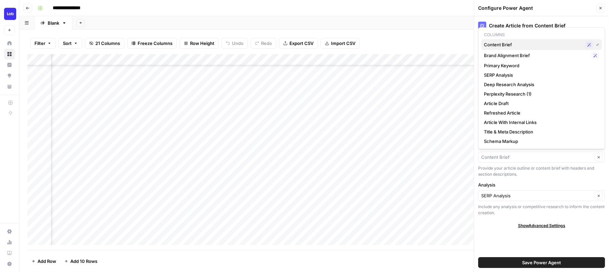
click at [528, 44] on span "Content Brief" at bounding box center [533, 44] width 98 height 7
type input "Content Brief"
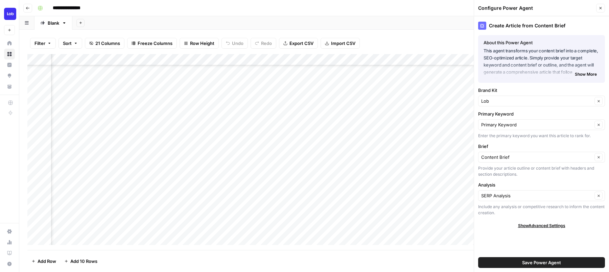
click at [509, 201] on div "SERP Analysis Clear" at bounding box center [541, 195] width 127 height 11
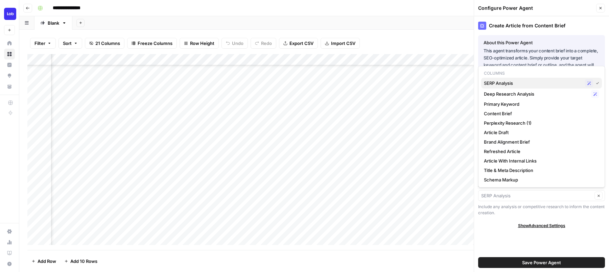
click at [526, 78] on button "SERP Analysis Possible Match" at bounding box center [541, 83] width 121 height 11
type input "SERP Analysis"
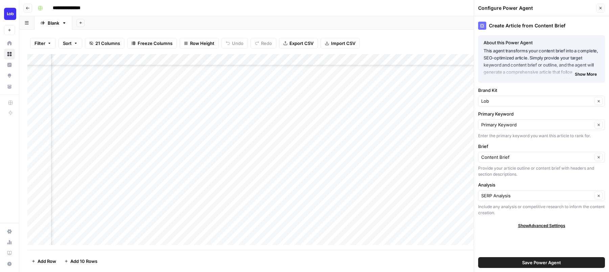
click at [528, 264] on span "Save Power Agent" at bounding box center [541, 262] width 39 height 7
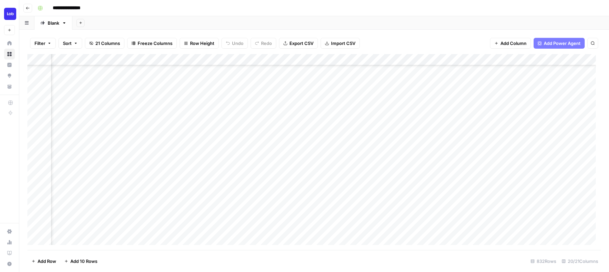
click at [408, 95] on div "Add Column" at bounding box center [313, 152] width 573 height 196
click at [408, 108] on div "Add Column" at bounding box center [313, 152] width 573 height 196
click at [409, 120] on div "Add Column" at bounding box center [313, 152] width 573 height 196
click at [409, 129] on div "Add Column" at bounding box center [313, 152] width 573 height 196
click at [408, 143] on div "Add Column" at bounding box center [313, 152] width 573 height 196
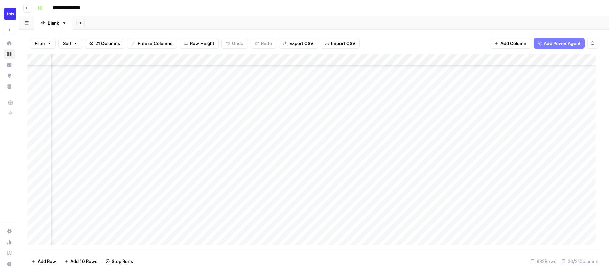
click at [407, 165] on div "Add Column" at bounding box center [313, 152] width 573 height 196
click at [407, 152] on div "Add Column" at bounding box center [313, 152] width 573 height 196
click at [407, 176] on div "Add Column" at bounding box center [313, 152] width 573 height 196
click at [407, 188] on div "Add Column" at bounding box center [313, 152] width 573 height 196
click at [546, 59] on div "Add Column" at bounding box center [313, 152] width 573 height 196
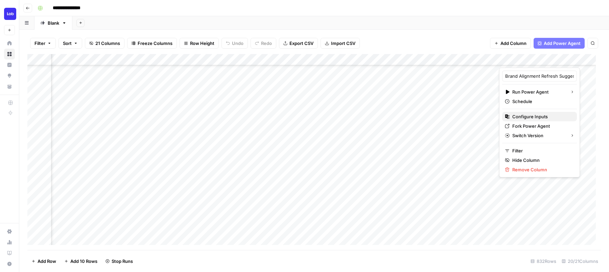
click at [529, 115] on span "Configure Inputs" at bounding box center [541, 116] width 59 height 7
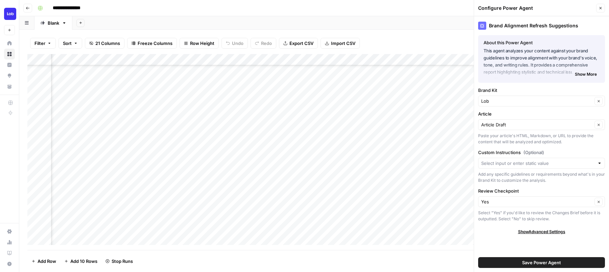
click at [602, 4] on button "Close" at bounding box center [600, 8] width 9 height 9
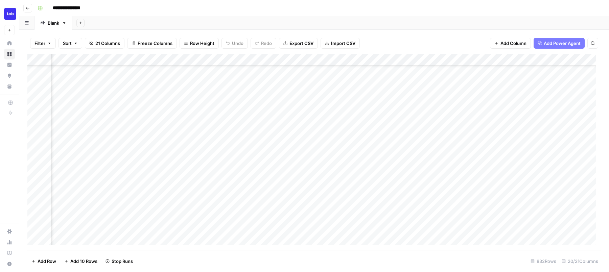
click at [530, 97] on div "Add Column" at bounding box center [313, 152] width 573 height 196
click at [528, 106] on div "Add Column" at bounding box center [313, 152] width 573 height 196
click at [530, 119] on div "Add Column" at bounding box center [313, 152] width 573 height 196
click at [373, 141] on div "Add Column" at bounding box center [313, 152] width 573 height 196
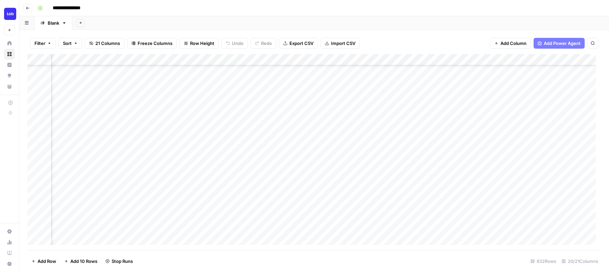
scroll to position [365, 410]
click at [464, 129] on div "Add Column" at bounding box center [313, 152] width 573 height 196
click at [464, 164] on div "Add Column" at bounding box center [313, 152] width 573 height 196
click at [488, 94] on div "Add Column" at bounding box center [313, 152] width 573 height 196
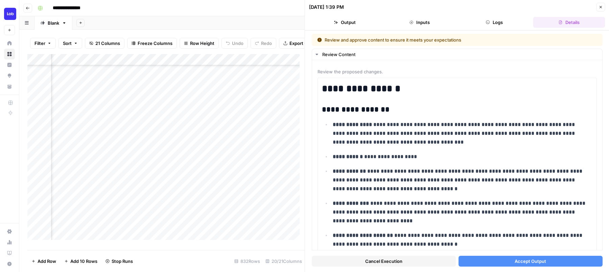
click at [516, 261] on span "Accept Output" at bounding box center [529, 261] width 31 height 7
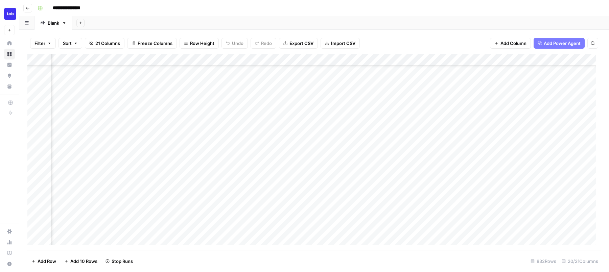
click at [466, 153] on div "Add Column" at bounding box center [313, 152] width 573 height 196
click at [463, 176] on div "Add Column" at bounding box center [313, 152] width 573 height 196
click at [489, 107] on div "Add Column" at bounding box center [313, 152] width 573 height 196
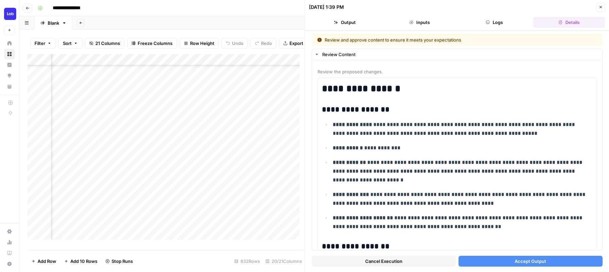
click at [503, 263] on button "Accept Output" at bounding box center [530, 261] width 144 height 11
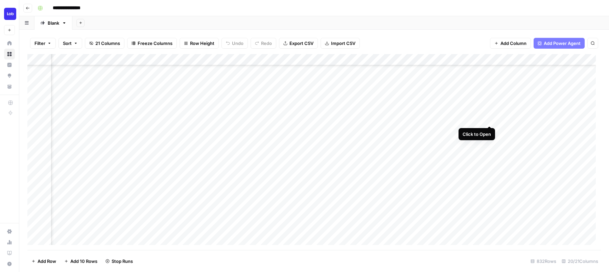
click at [489, 119] on div "Add Column" at bounding box center [313, 152] width 573 height 196
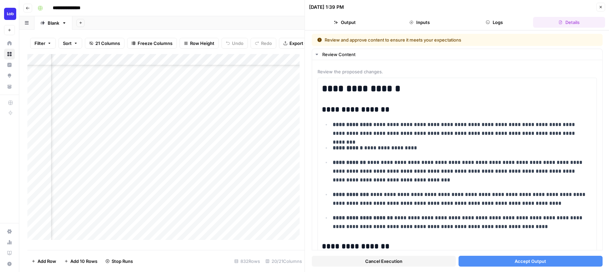
click at [502, 259] on button "Accept Output" at bounding box center [530, 261] width 144 height 11
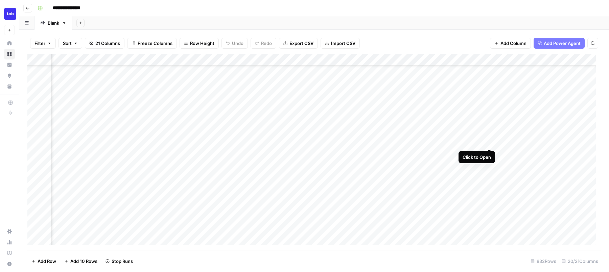
click at [489, 141] on div "Add Column" at bounding box center [313, 152] width 573 height 196
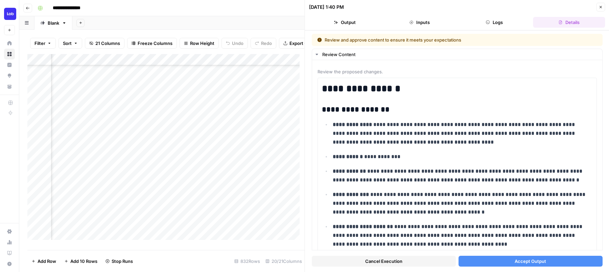
click at [494, 262] on button "Accept Output" at bounding box center [530, 261] width 144 height 11
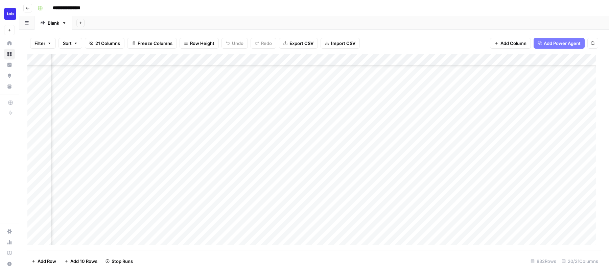
scroll to position [365, 410]
click at [489, 129] on div "Add Column" at bounding box center [313, 152] width 573 height 196
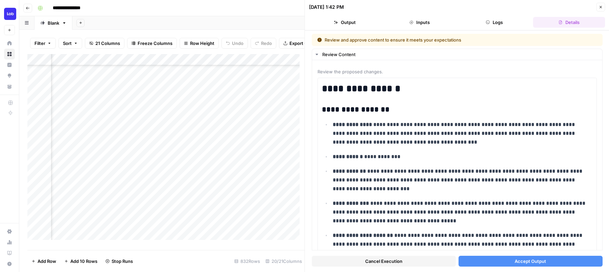
click at [506, 261] on button "Accept Output" at bounding box center [530, 261] width 144 height 11
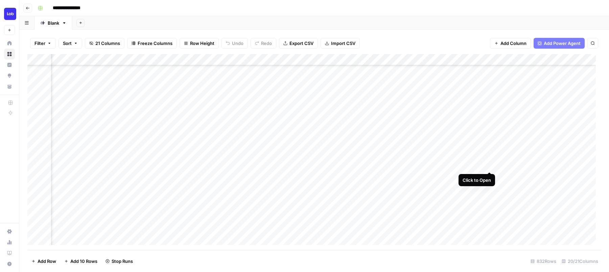
click at [487, 164] on div "Add Column" at bounding box center [313, 152] width 573 height 196
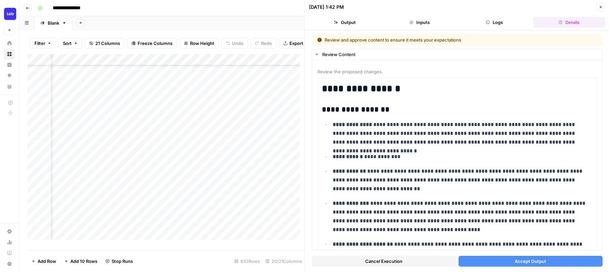
click at [481, 264] on button "Accept Output" at bounding box center [530, 261] width 144 height 11
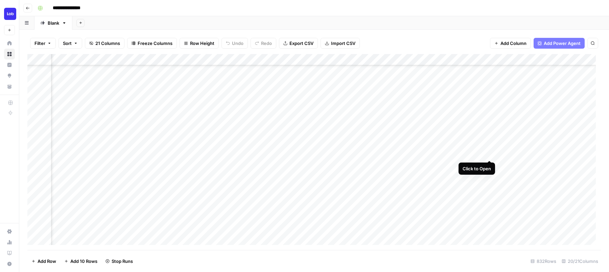
click at [489, 153] on div "Add Column" at bounding box center [313, 152] width 573 height 196
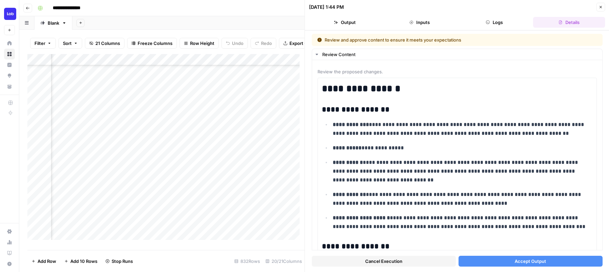
click at [494, 258] on button "Accept Output" at bounding box center [530, 261] width 144 height 11
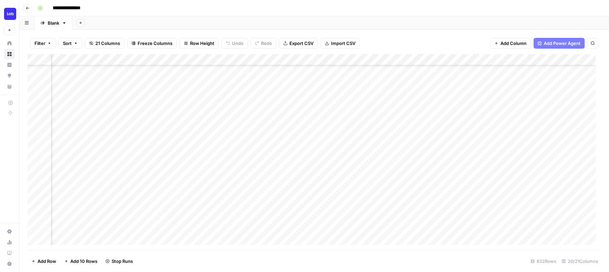
click at [464, 189] on div "Add Column" at bounding box center [313, 152] width 573 height 196
click at [506, 100] on div "Add Column" at bounding box center [313, 152] width 573 height 196
click at [503, 96] on div "Add Column" at bounding box center [313, 152] width 573 height 196
click at [504, 107] on div "Add Column" at bounding box center [313, 152] width 573 height 196
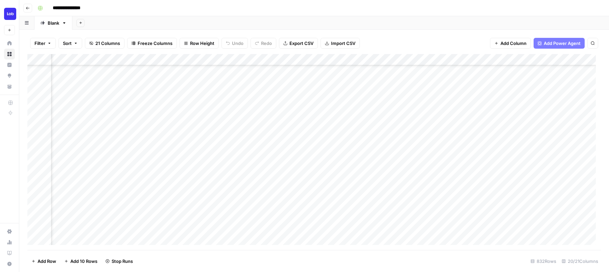
click at [503, 118] on div "Add Column" at bounding box center [313, 152] width 573 height 196
click at [504, 130] on div "Add Column" at bounding box center [313, 152] width 573 height 196
click at [504, 141] on div "Add Column" at bounding box center [313, 152] width 573 height 196
click at [503, 152] on div "Add Column" at bounding box center [313, 152] width 573 height 196
click at [504, 164] on div "Add Column" at bounding box center [313, 152] width 573 height 196
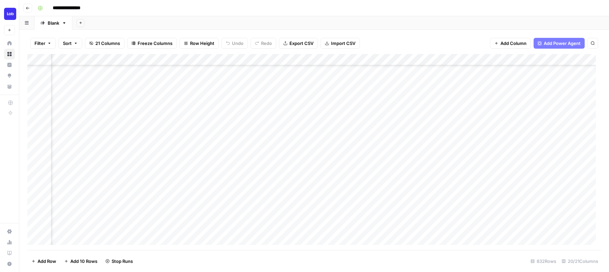
click at [519, 60] on div "Add Column" at bounding box center [313, 152] width 573 height 196
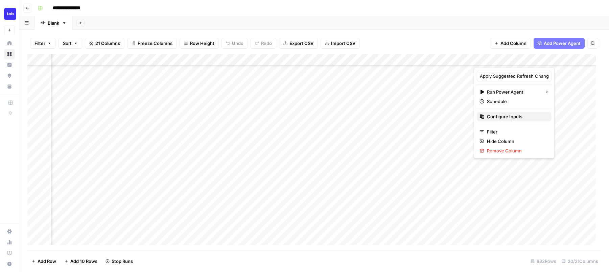
click at [505, 115] on span "Configure Inputs" at bounding box center [516, 116] width 59 height 7
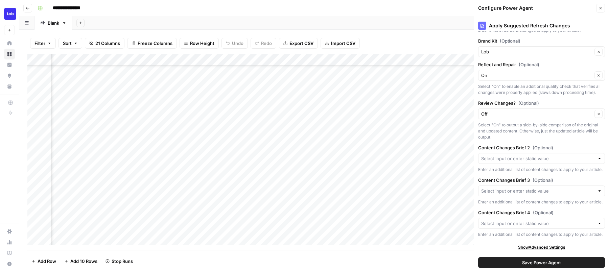
scroll to position [145, 0]
click at [580, 262] on button "Save Power Agent" at bounding box center [541, 262] width 127 height 11
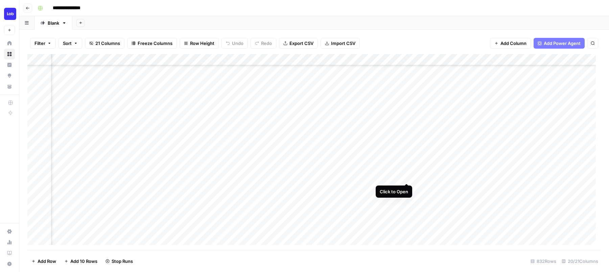
click at [406, 175] on div "Add Column" at bounding box center [313, 152] width 573 height 196
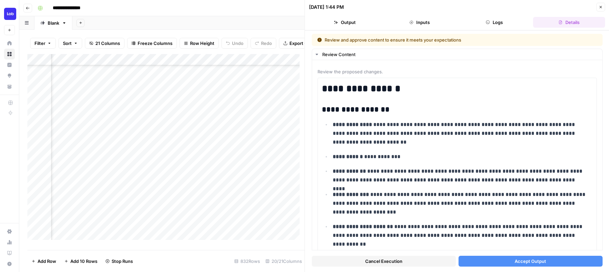
click at [502, 259] on button "Accept Output" at bounding box center [530, 261] width 144 height 11
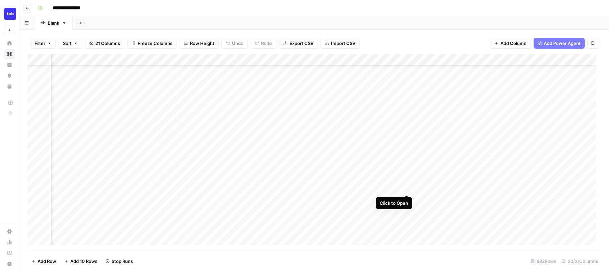
click at [406, 187] on div "Add Column" at bounding box center [313, 152] width 573 height 196
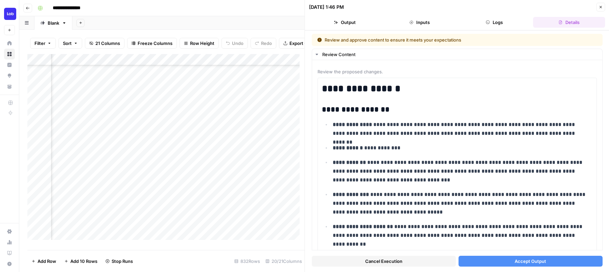
click at [483, 261] on button "Accept Output" at bounding box center [530, 261] width 144 height 11
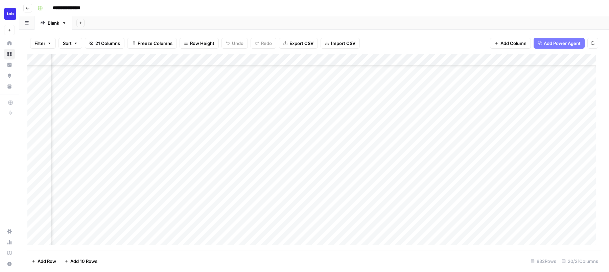
click at [503, 177] on div "Add Column" at bounding box center [313, 152] width 573 height 196
click at [504, 189] on div "Add Column" at bounding box center [313, 152] width 573 height 196
